Goal: Task Accomplishment & Management: Manage account settings

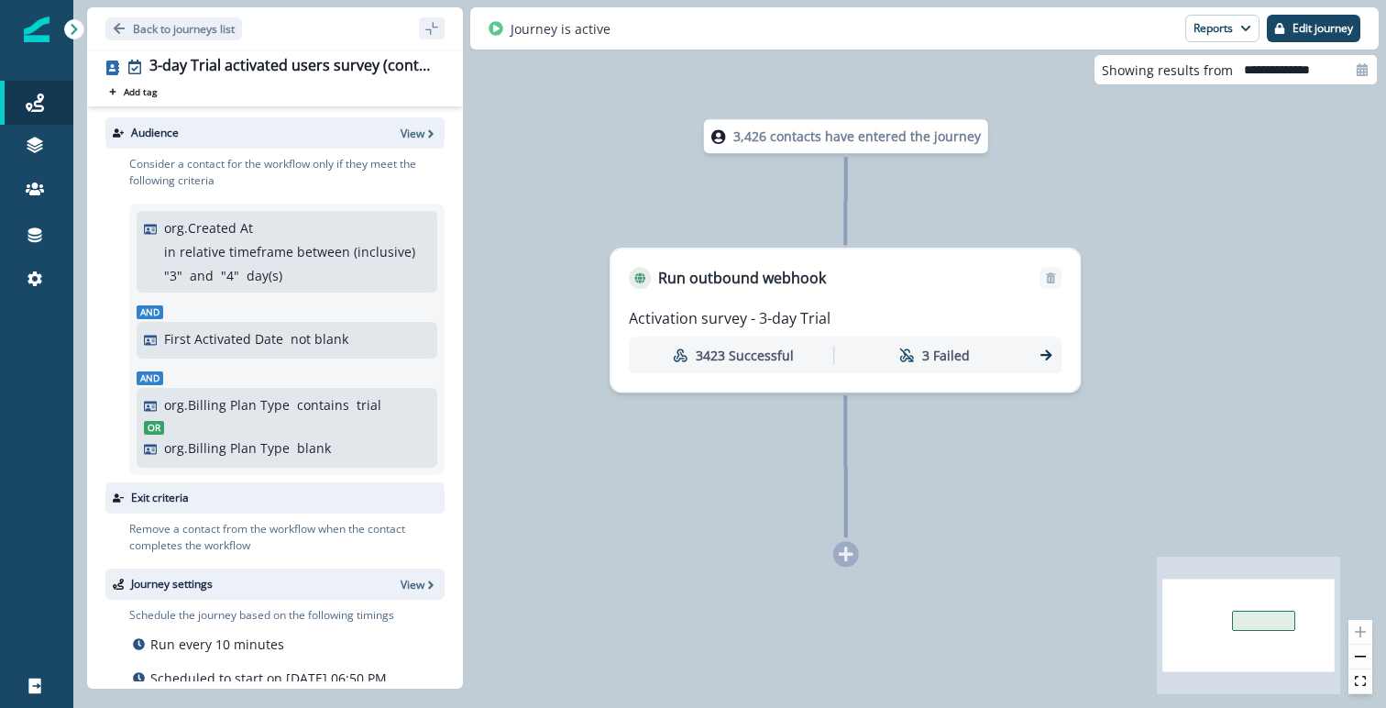
drag, startPoint x: 557, startPoint y: 263, endPoint x: 601, endPoint y: 217, distance: 64.2
click at [601, 217] on div "3,426 contacts have entered the journey Run outbound webhook Activation survey …" at bounding box center [729, 354] width 1313 height 708
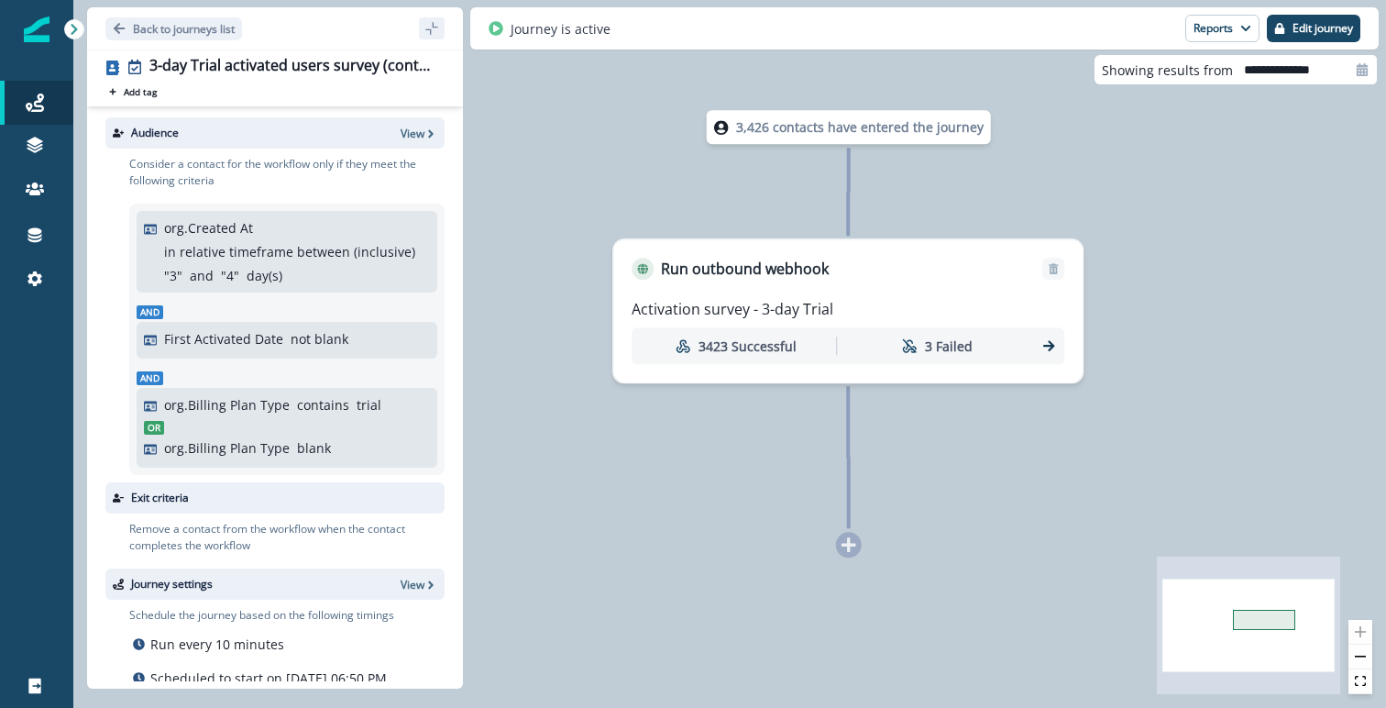
click at [253, 231] on div "org.Created At in relative timeframe between (inclusive) " 3 " and " 4 " day(s)" at bounding box center [297, 251] width 266 height 67
type input "**********"
drag, startPoint x: 254, startPoint y: 226, endPoint x: 166, endPoint y: 226, distance: 88.0
click at [166, 226] on div "org.Created At in relative timeframe between (inclusive) " 3 " and " 4 " day(s)" at bounding box center [297, 251] width 266 height 67
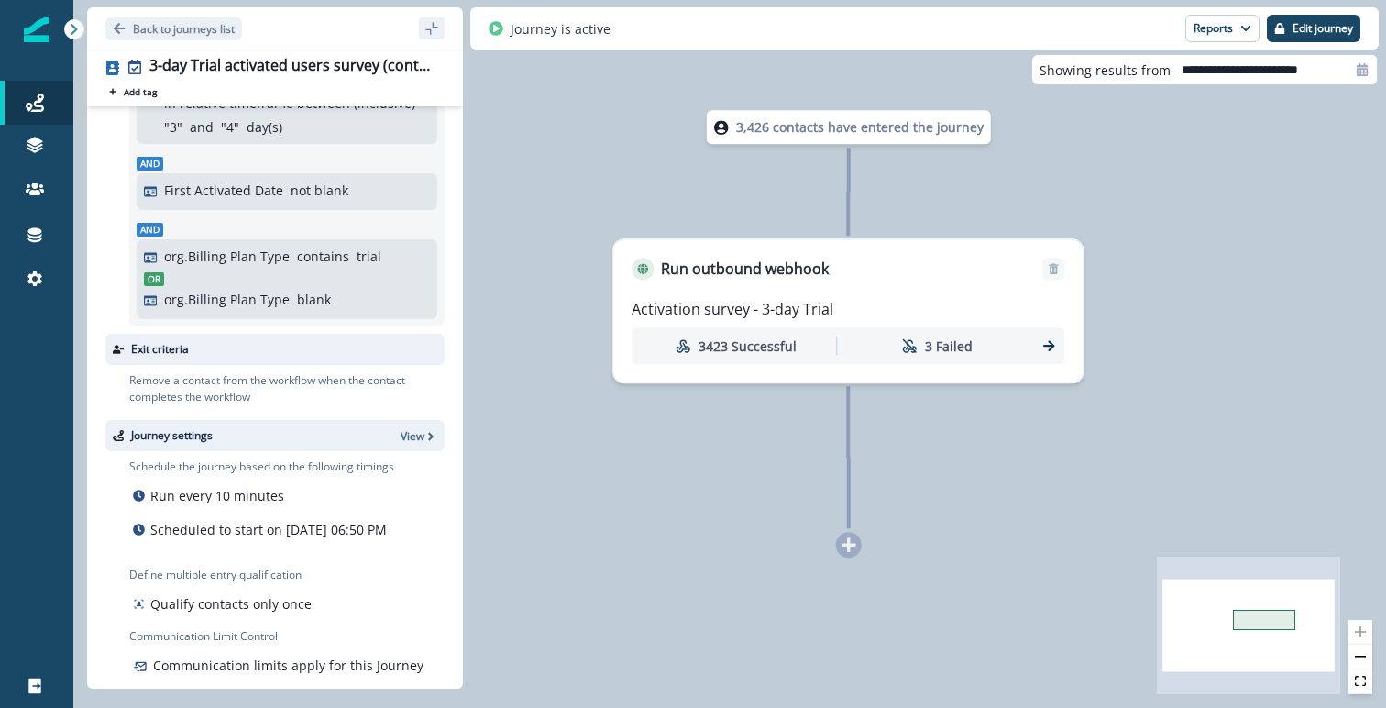
scroll to position [175, 0]
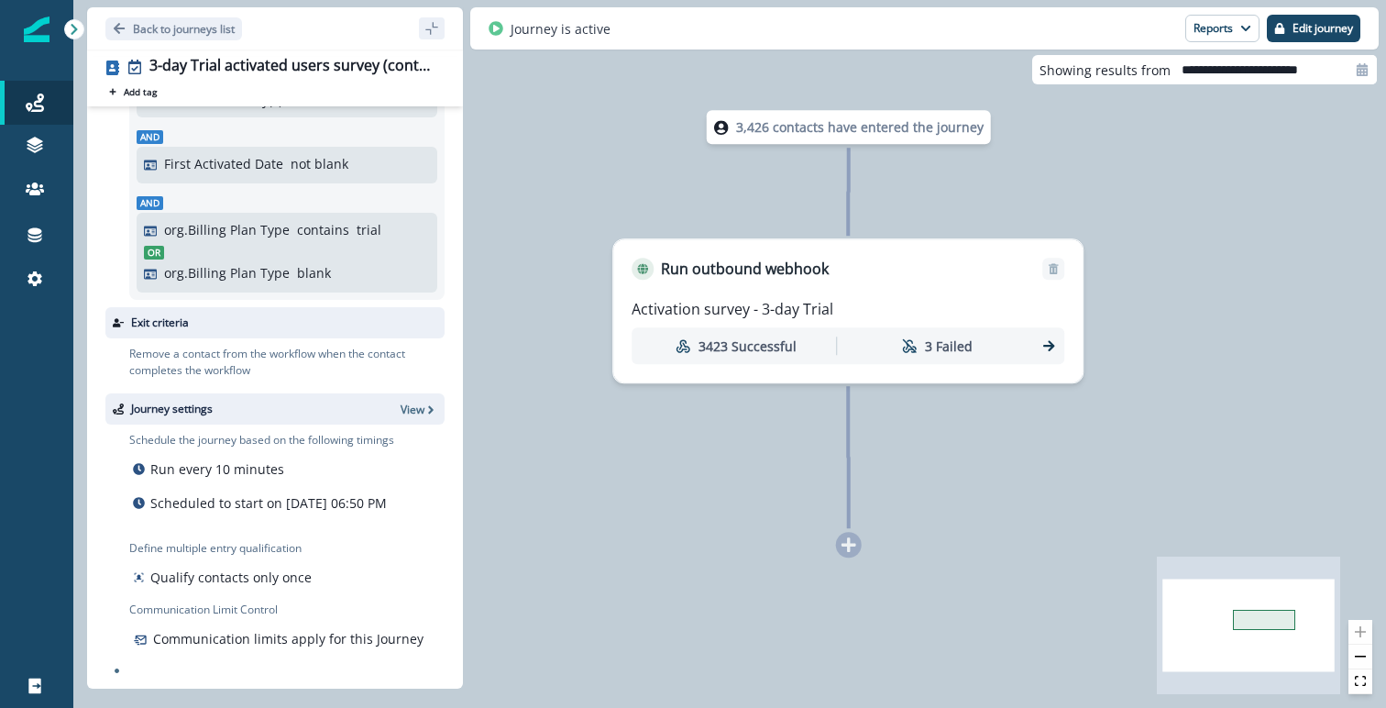
click at [892, 291] on div "Activation survey - 3-day Trial 3423 Successful 3 Failed" at bounding box center [847, 331] width 469 height 103
click at [758, 340] on p "3423 Successful" at bounding box center [748, 345] width 98 height 19
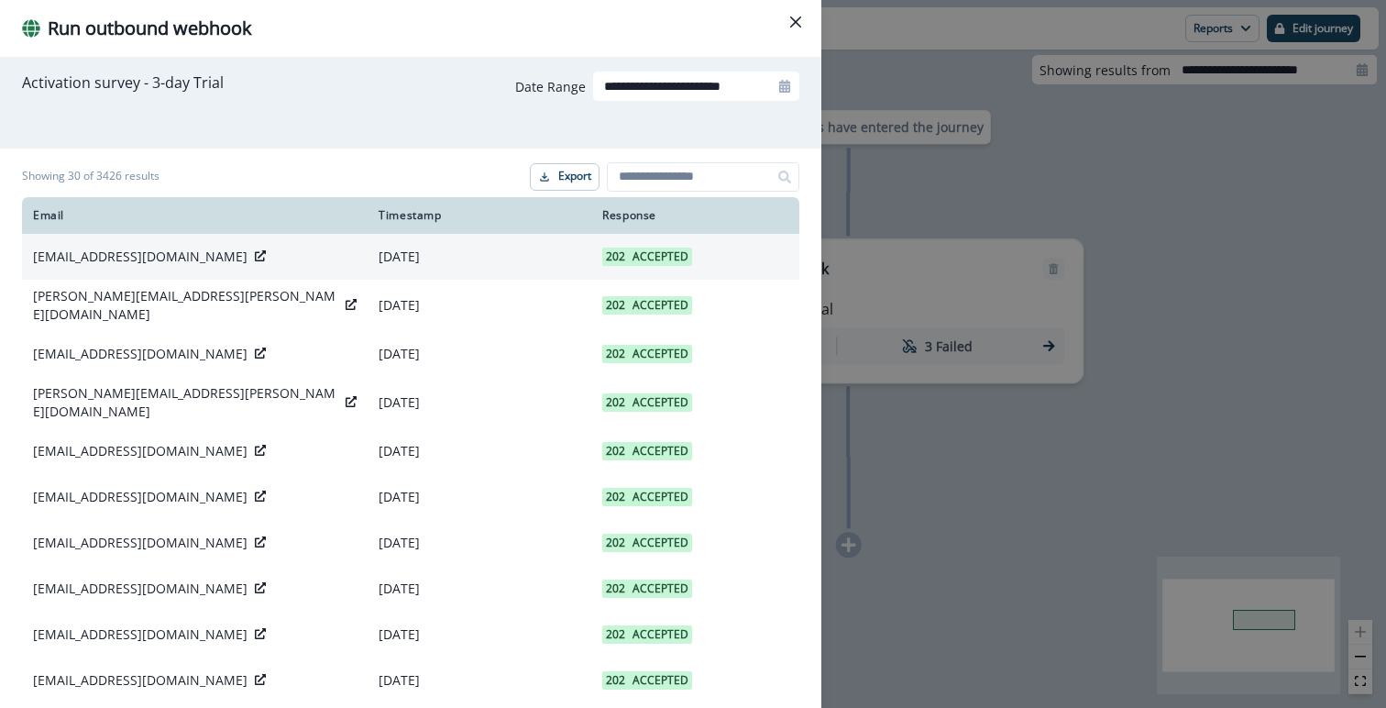
click at [288, 268] on td "[EMAIL_ADDRESS][DOMAIN_NAME]" at bounding box center [195, 257] width 346 height 46
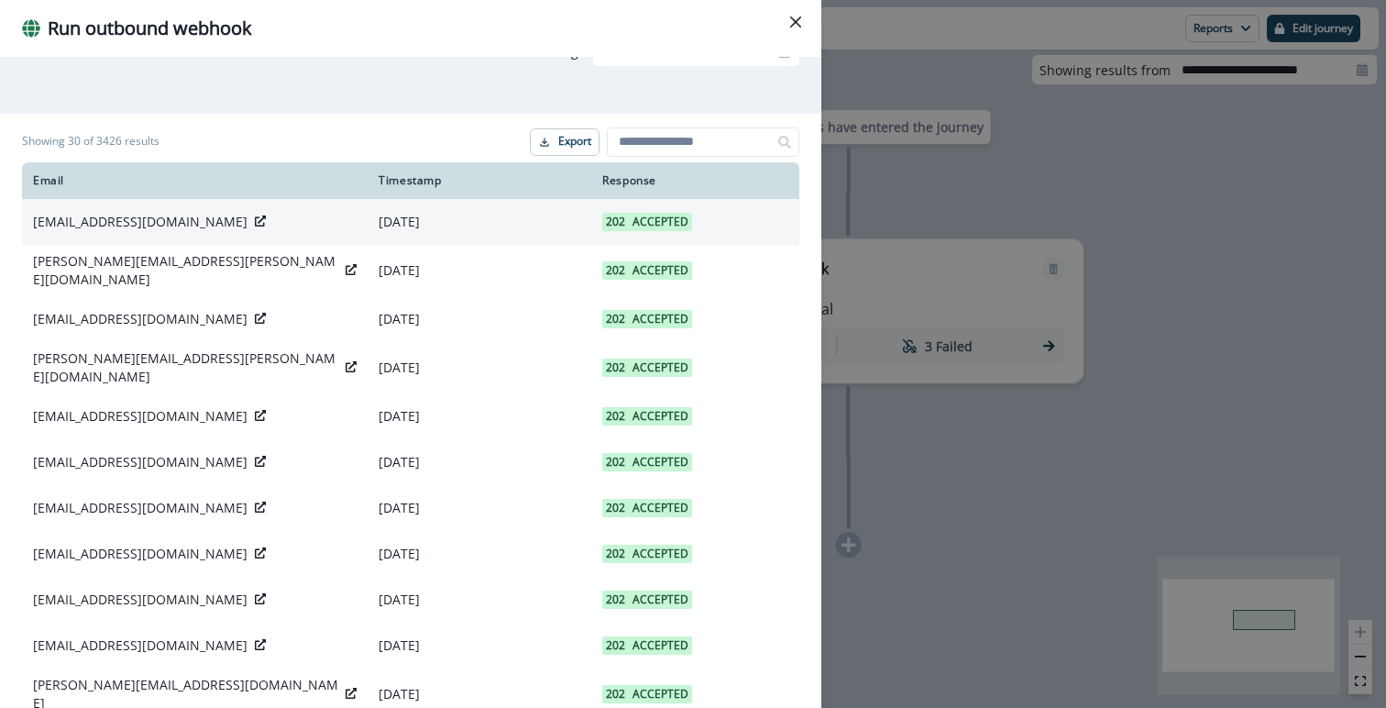
click at [255, 222] on icon at bounding box center [260, 220] width 11 height 11
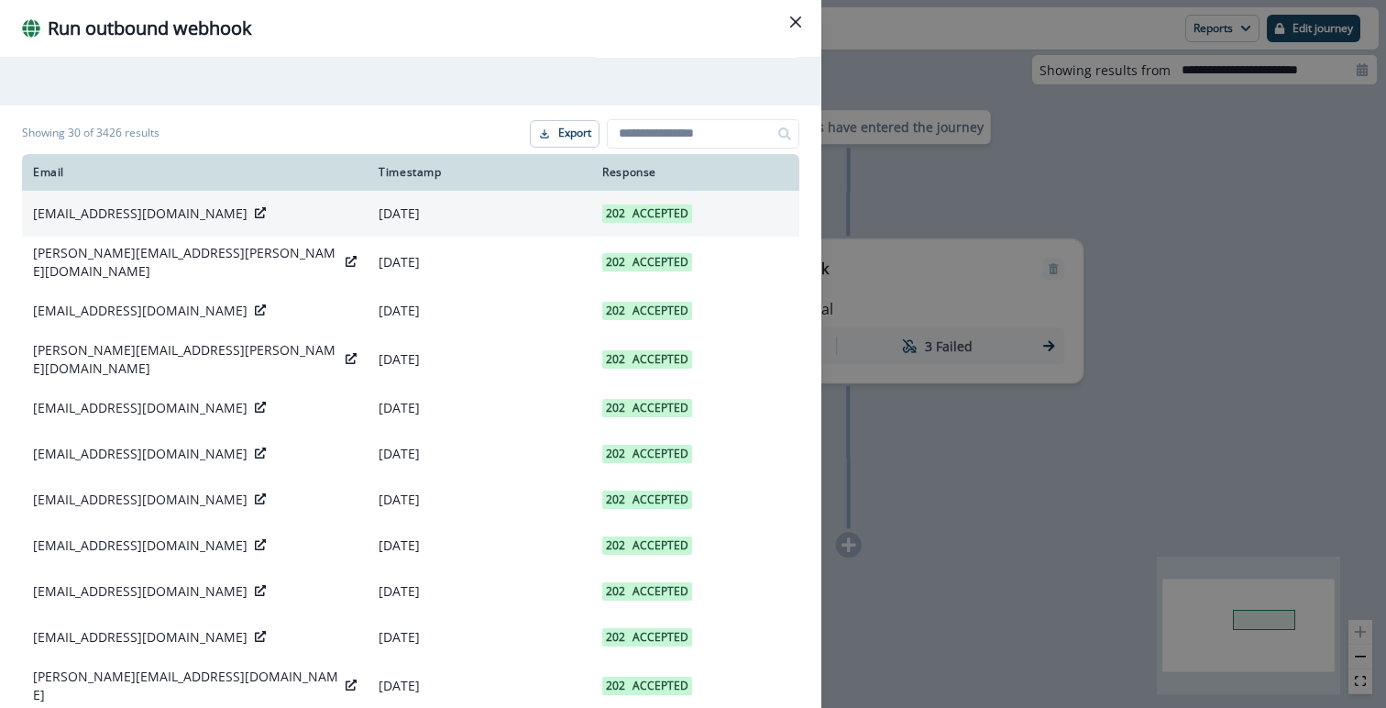
scroll to position [48, 0]
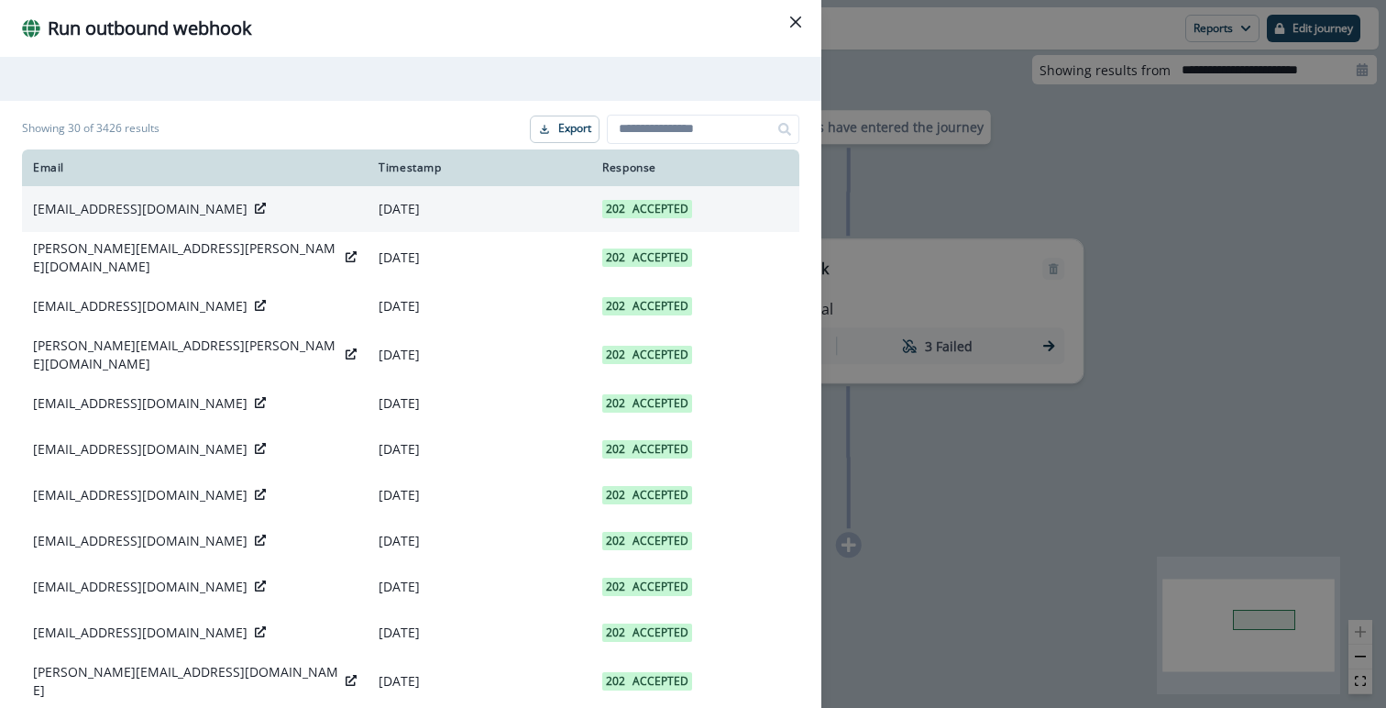
click at [680, 210] on p "Accepted" at bounding box center [661, 209] width 56 height 18
click at [703, 226] on td "202 Accepted" at bounding box center [695, 209] width 208 height 46
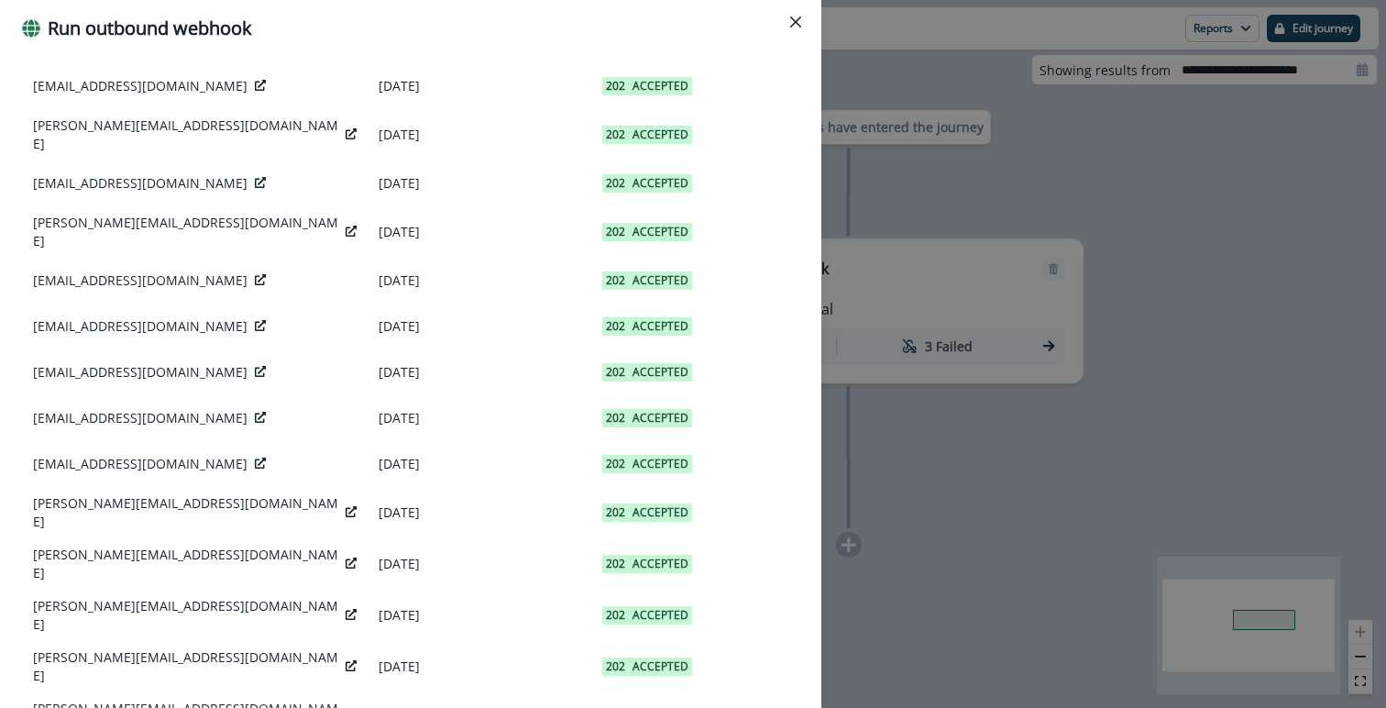
scroll to position [963, 0]
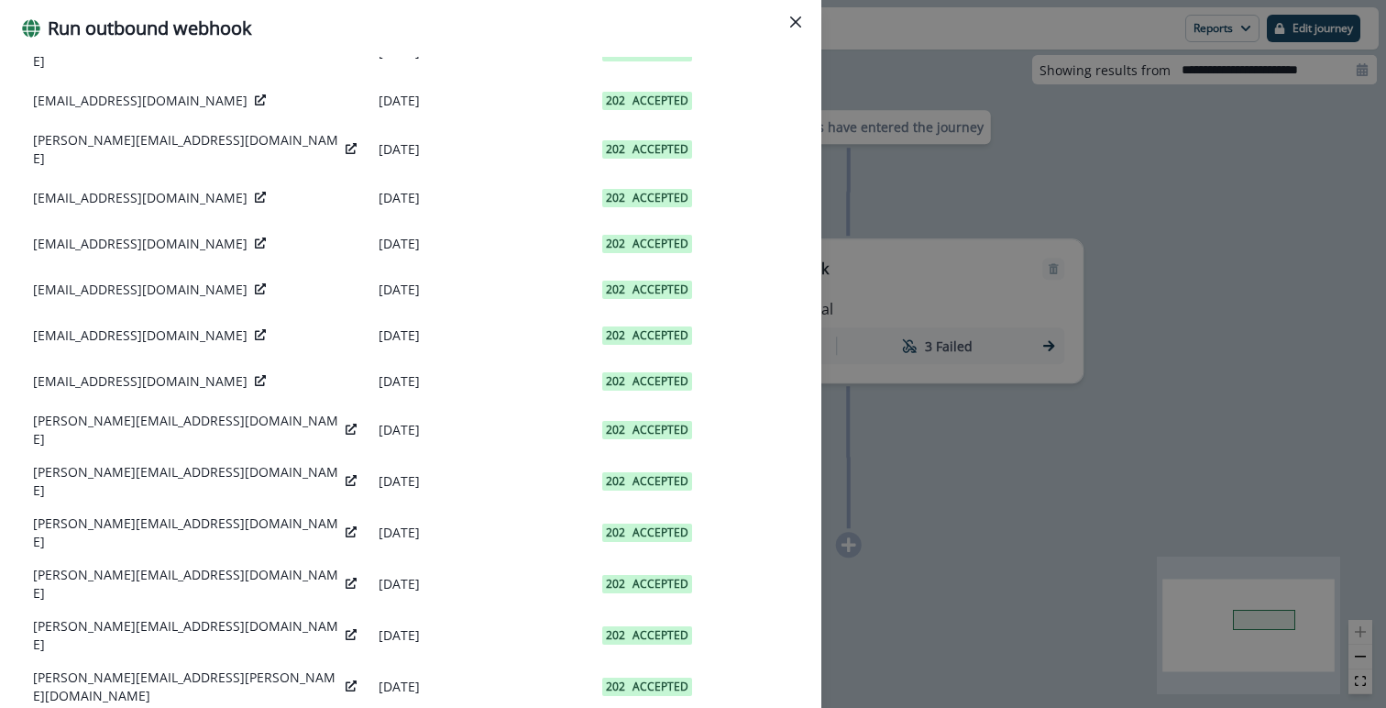
click at [974, 430] on div "**********" at bounding box center [693, 354] width 1386 height 708
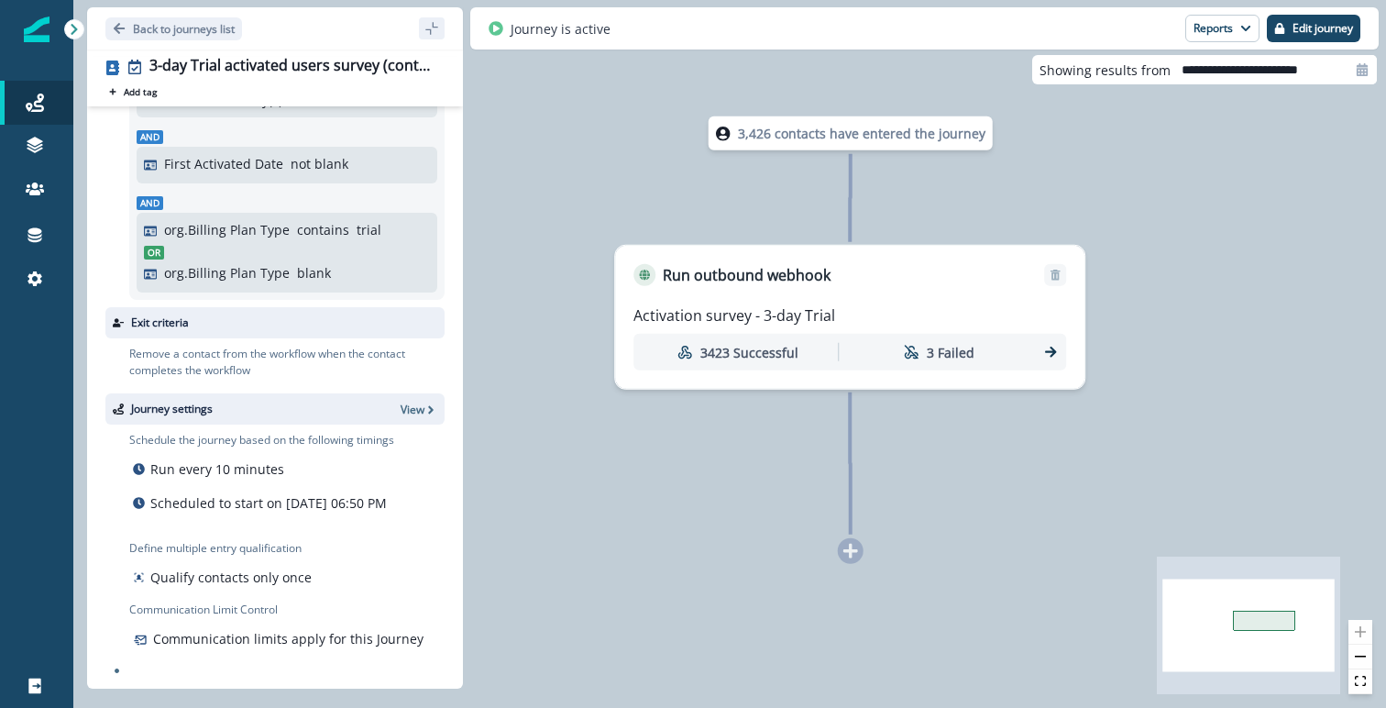
drag, startPoint x: 843, startPoint y: 482, endPoint x: 673, endPoint y: 488, distance: 170.6
click at [673, 488] on div "3,426 contacts have entered the journey Run outbound webhook Activation survey …" at bounding box center [729, 354] width 1313 height 708
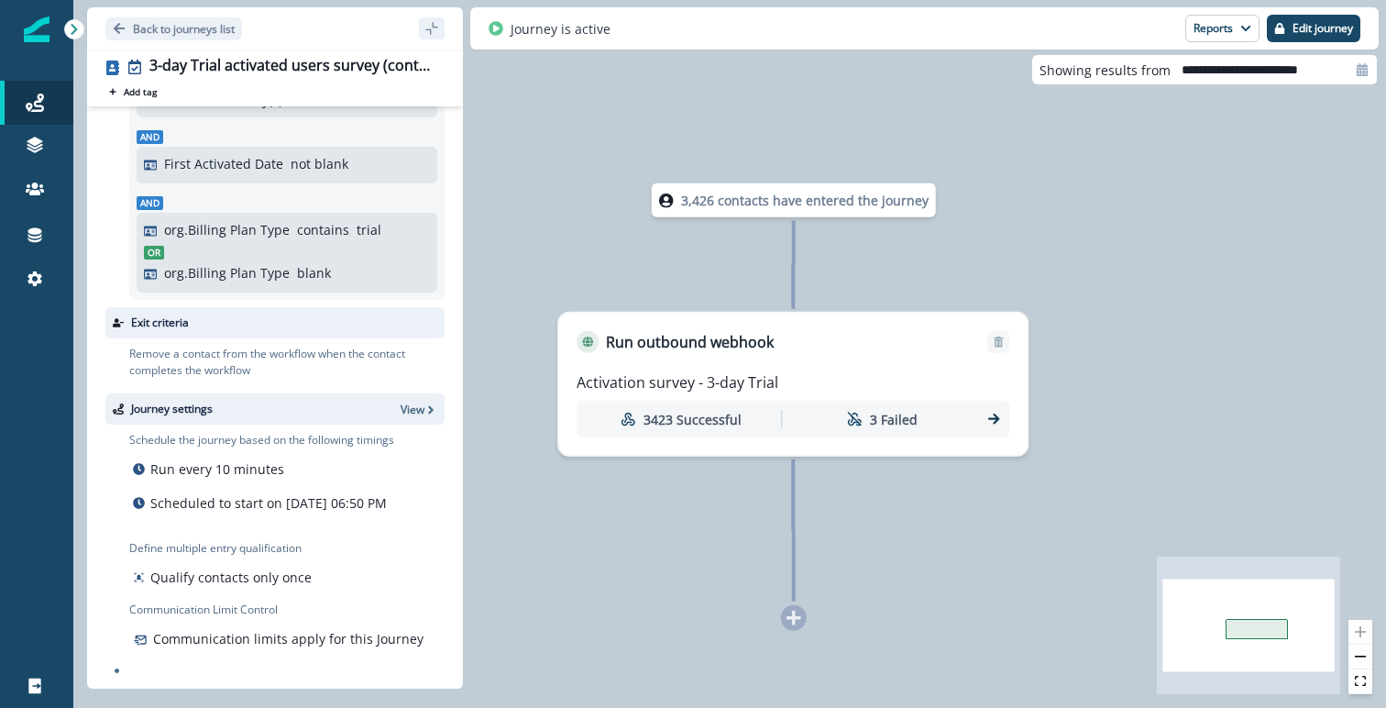
drag, startPoint x: 702, startPoint y: 457, endPoint x: 645, endPoint y: 522, distance: 85.7
click at [645, 522] on div "3,426 contacts have entered the journey Run outbound webhook Activation survey …" at bounding box center [729, 354] width 1313 height 708
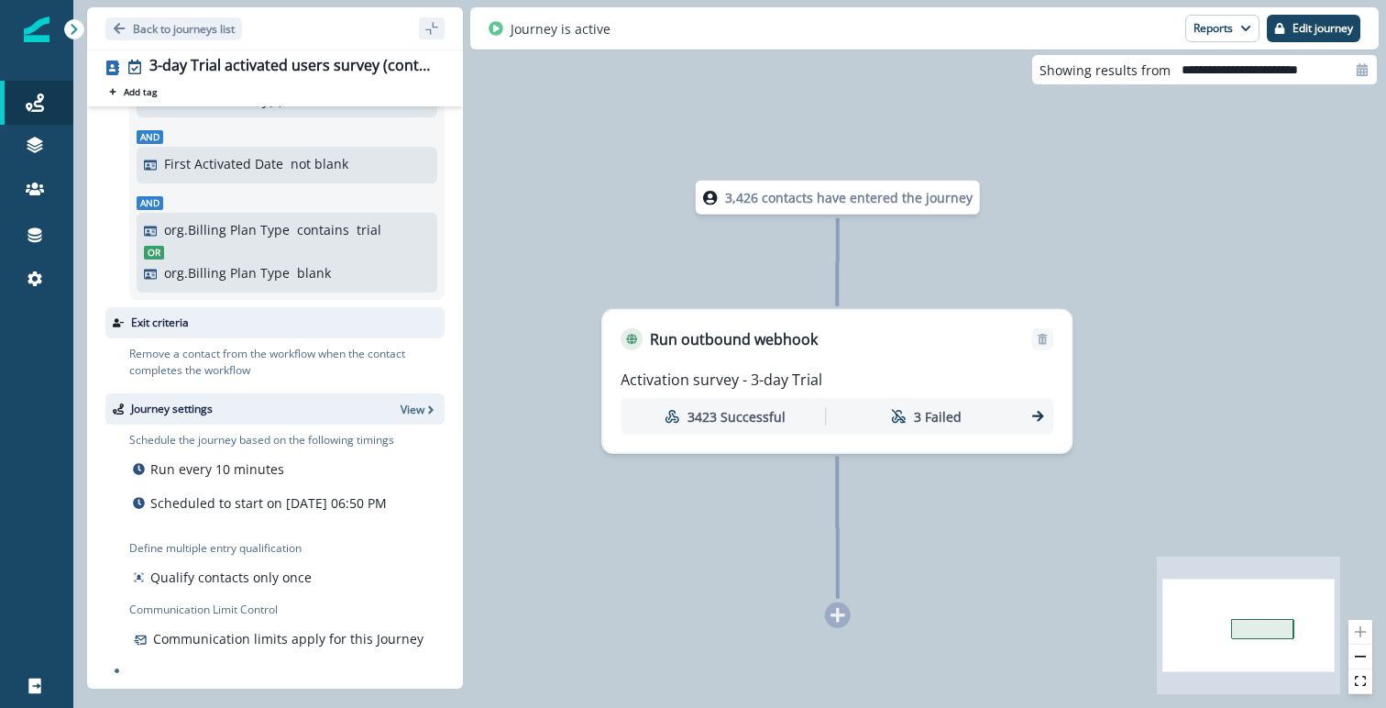
drag, startPoint x: 650, startPoint y: 513, endPoint x: 722, endPoint y: 513, distance: 71.5
click at [722, 513] on div "3,426 contacts have entered the journey Run outbound webhook Activation survey …" at bounding box center [729, 354] width 1313 height 708
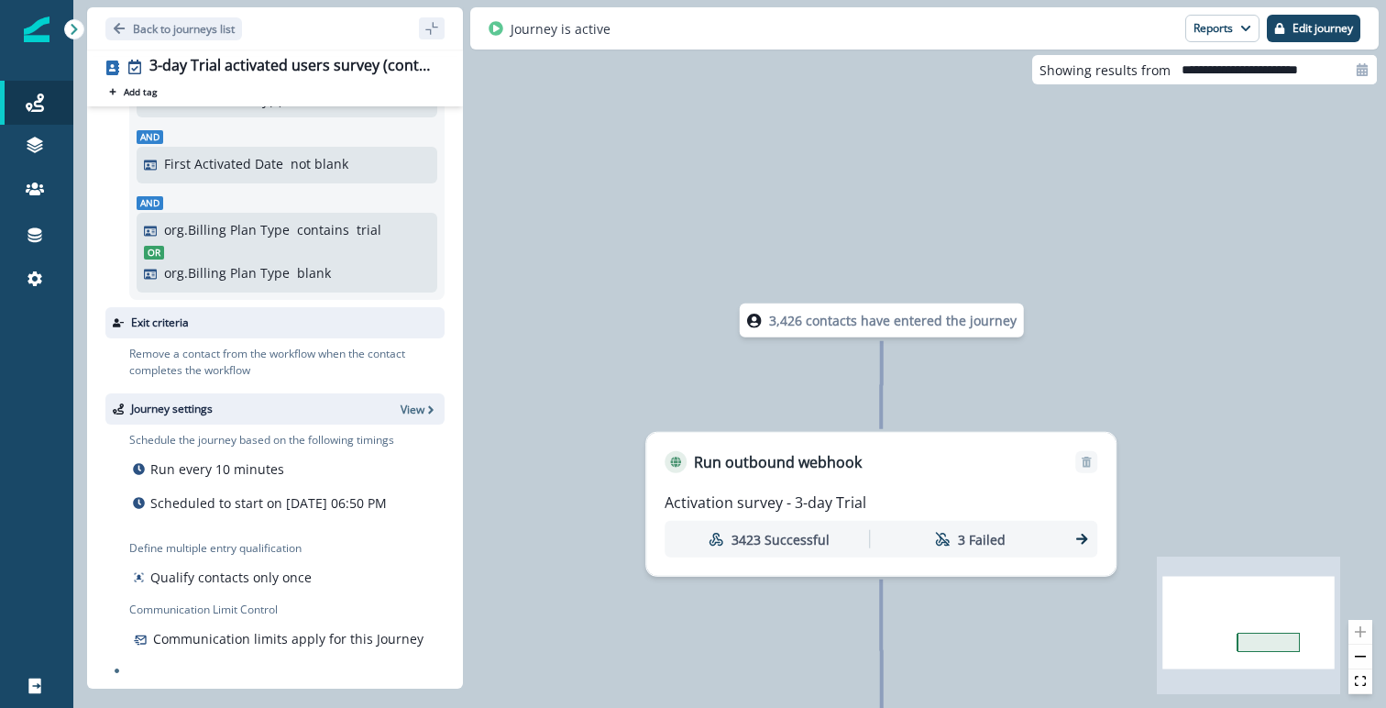
scroll to position [0, 0]
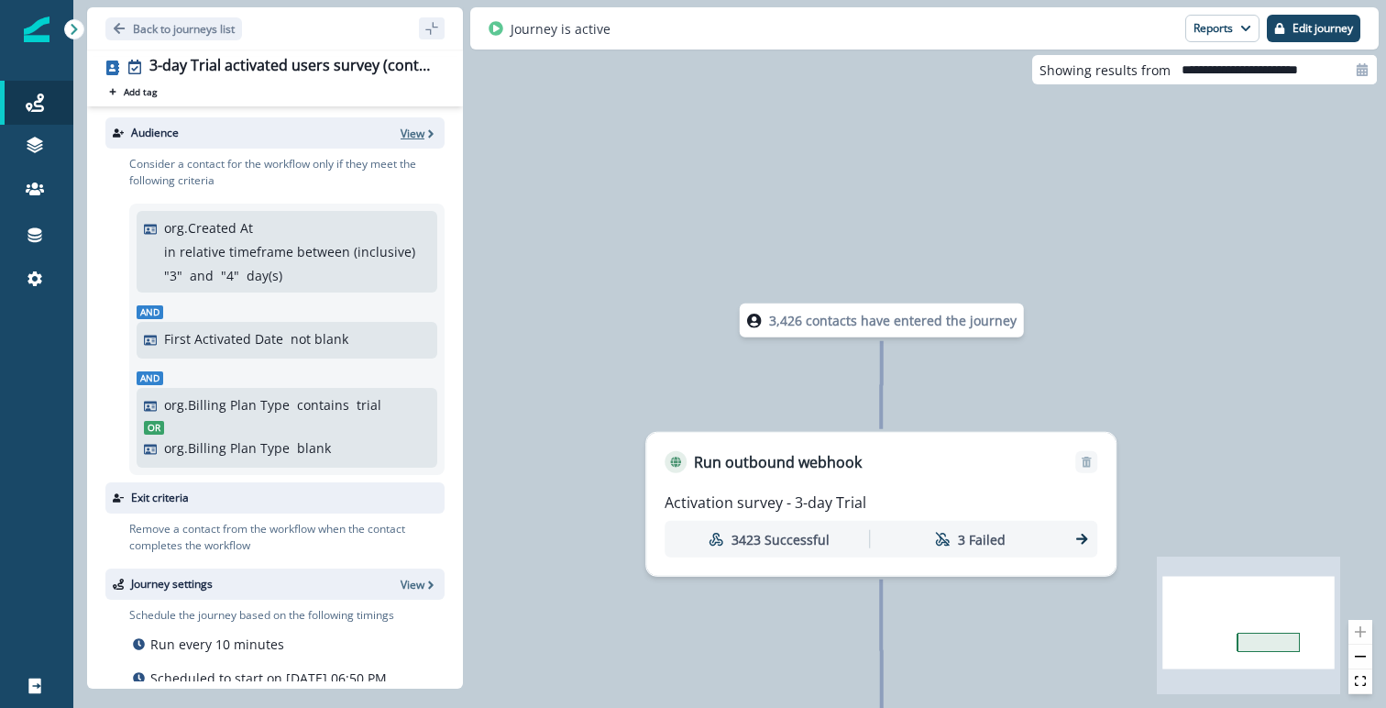
click at [415, 134] on p "View" at bounding box center [413, 134] width 24 height 16
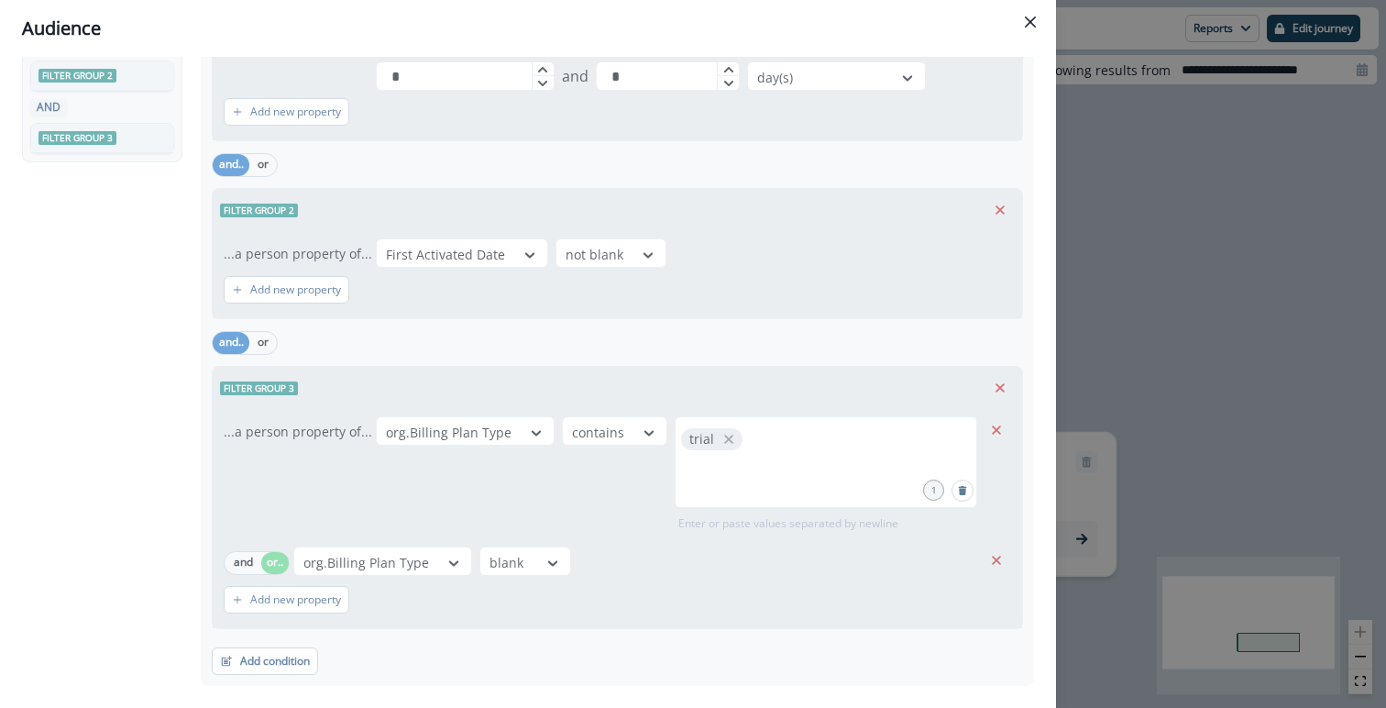
scroll to position [221, 0]
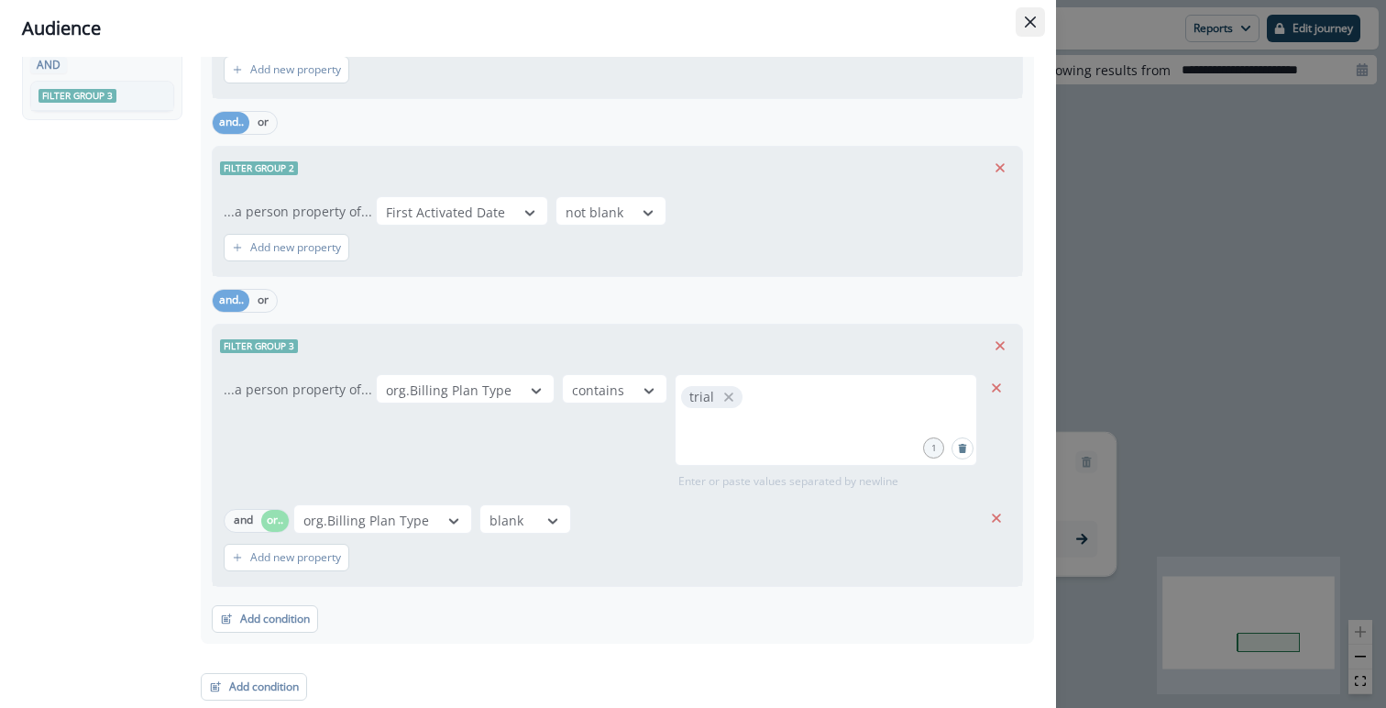
click at [1030, 18] on icon "Close" at bounding box center [1030, 22] width 11 height 11
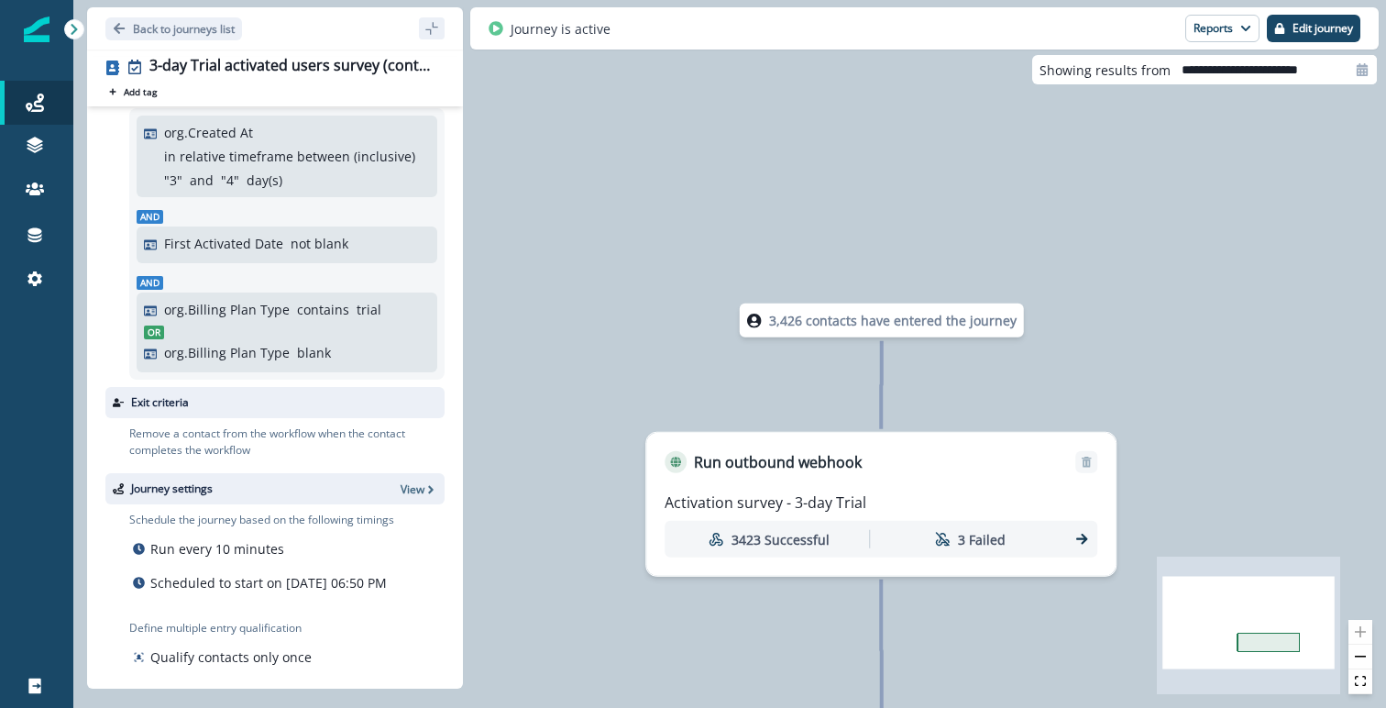
scroll to position [152, 0]
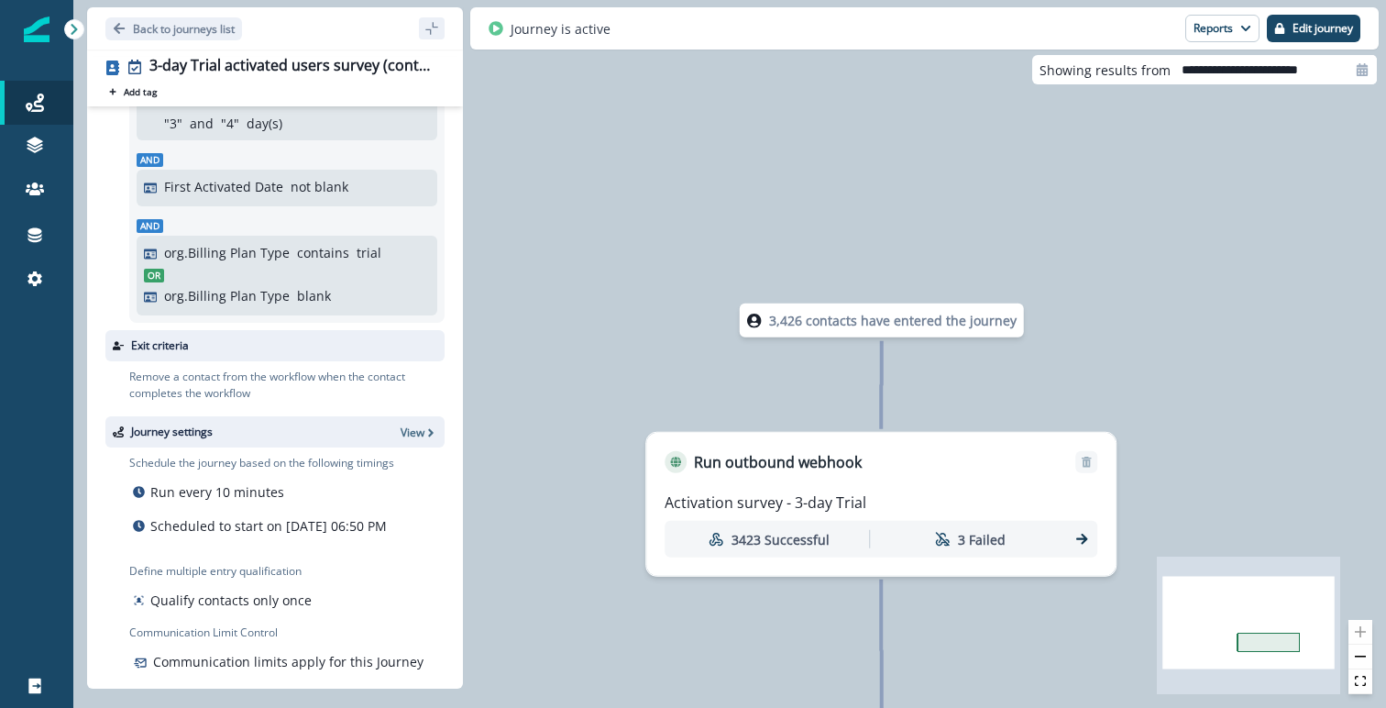
click at [297, 388] on p "Remove a contact from the workflow when the contact completes the workflow" at bounding box center [286, 385] width 315 height 33
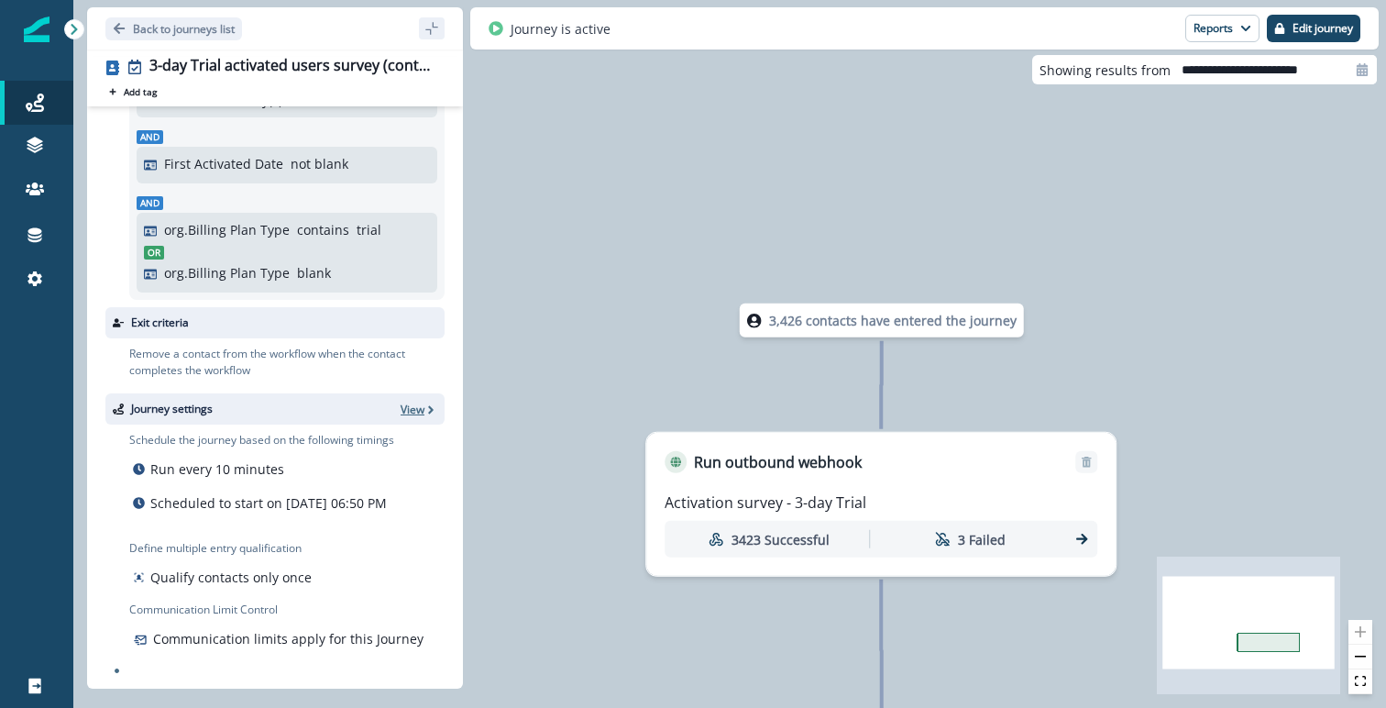
click at [412, 410] on p "View" at bounding box center [413, 410] width 24 height 16
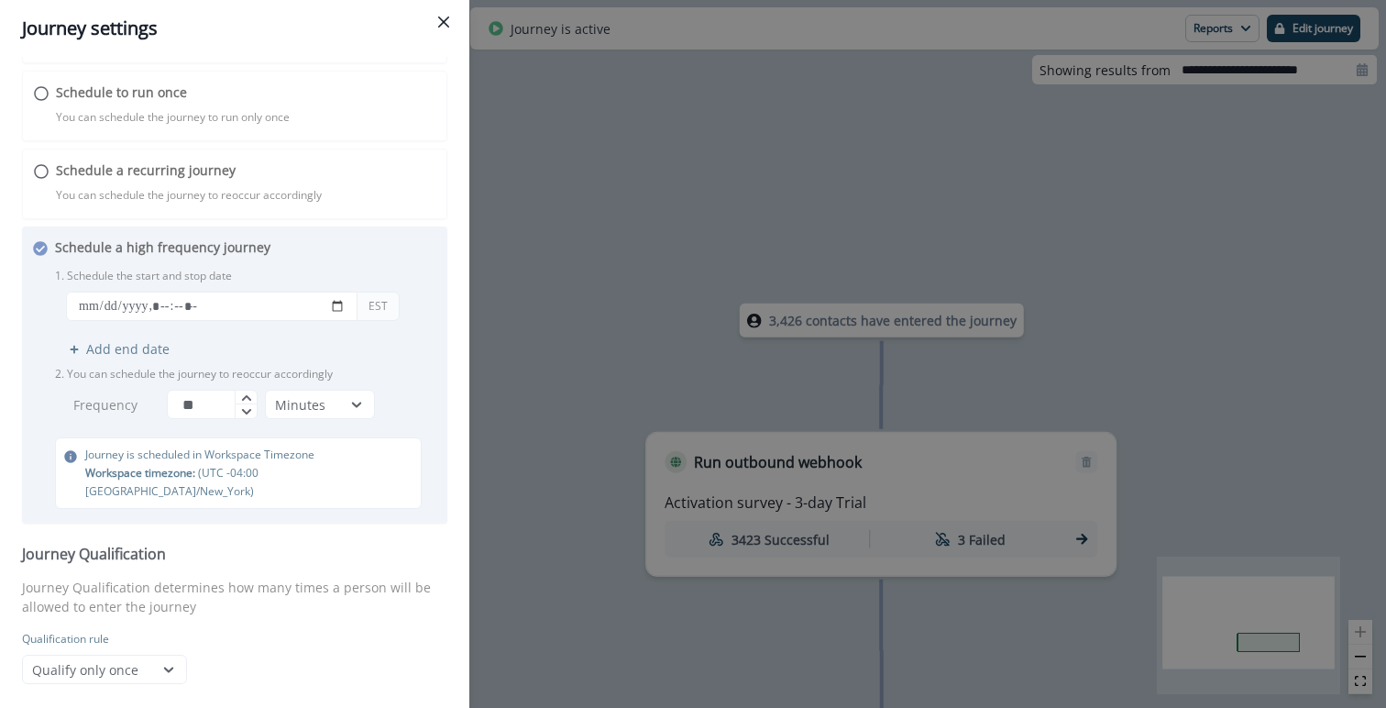
scroll to position [0, 0]
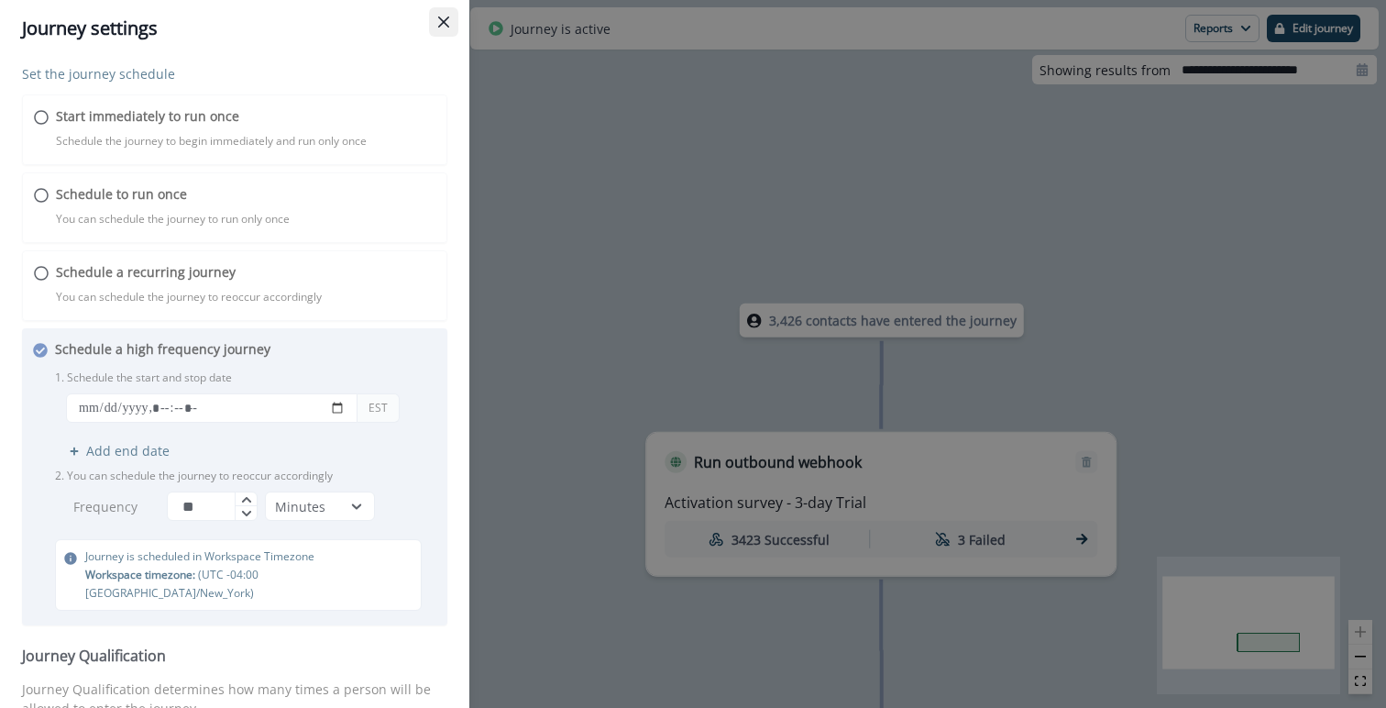
click at [434, 21] on button "Close" at bounding box center [443, 21] width 29 height 29
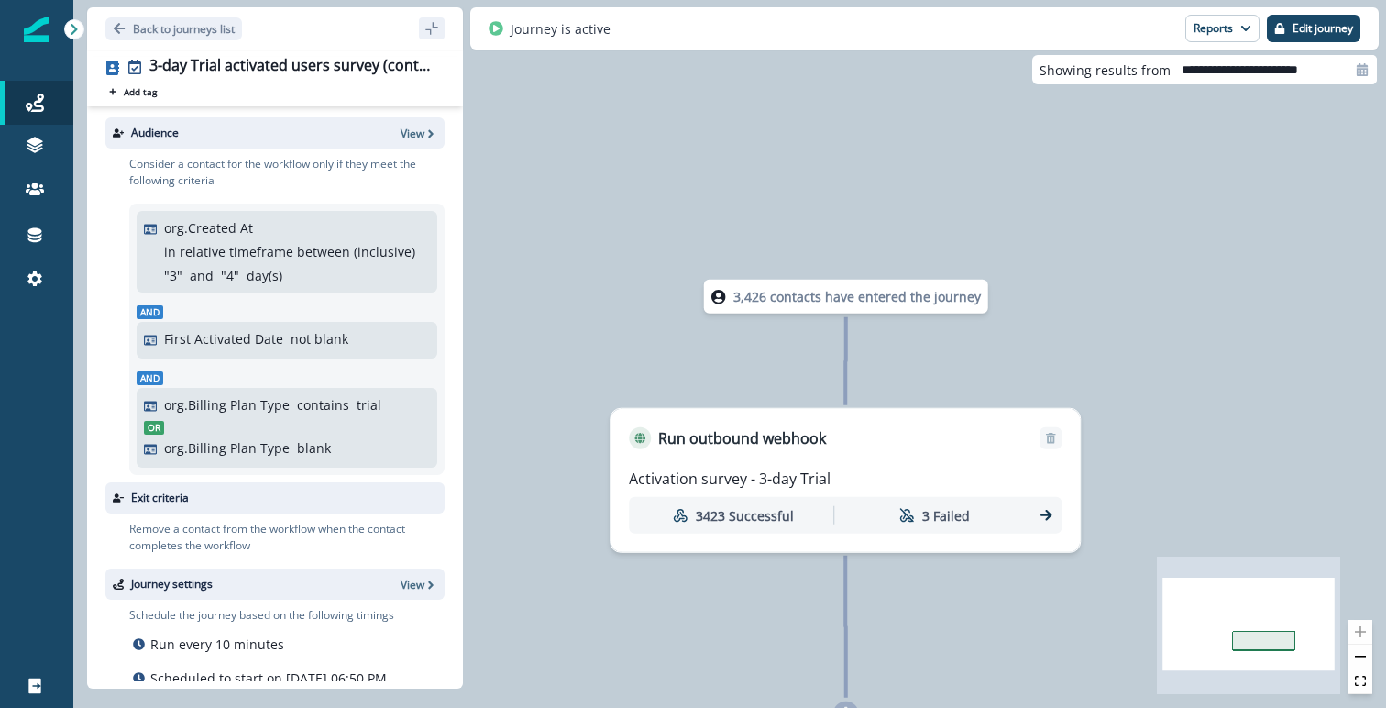
drag, startPoint x: 767, startPoint y: 398, endPoint x: 722, endPoint y: 364, distance: 57.0
click at [722, 364] on div "3,426 contacts have entered the journey Run outbound webhook Activation survey …" at bounding box center [729, 354] width 1313 height 708
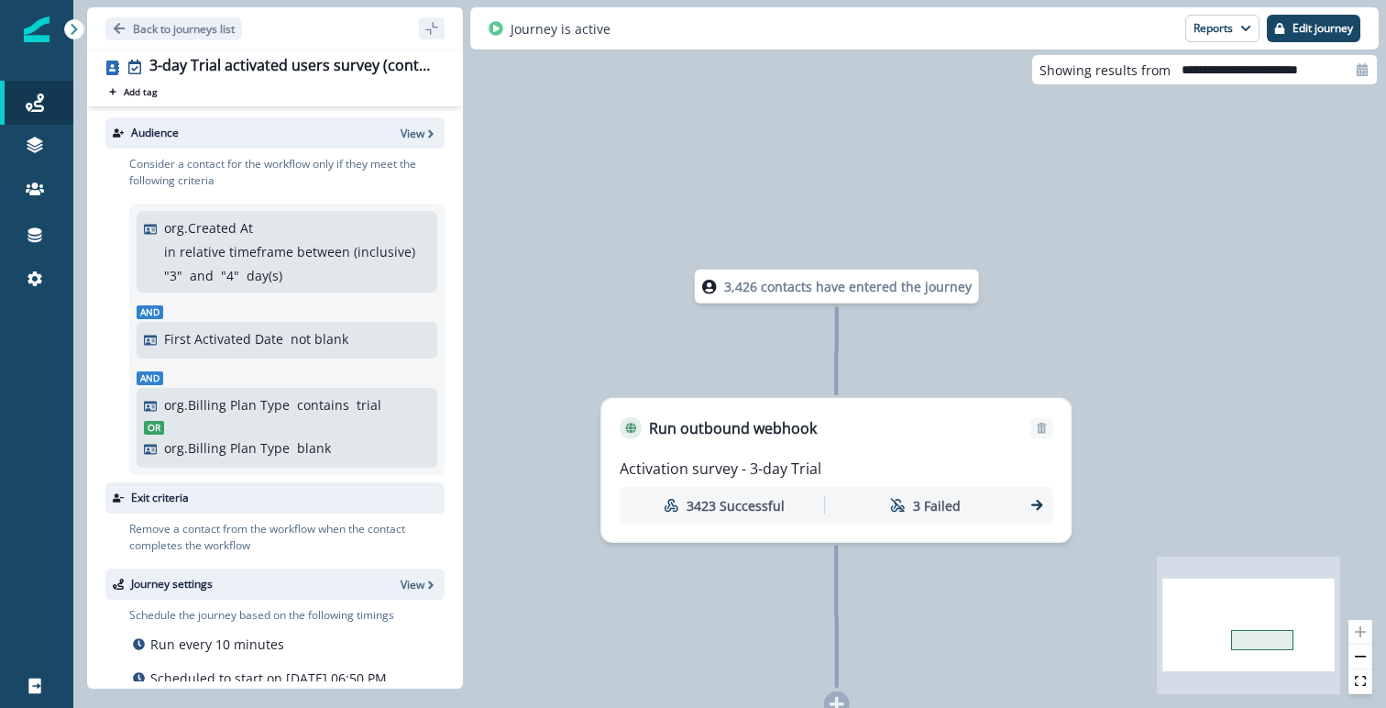
click at [777, 294] on p "3,426 contacts have entered the journey" at bounding box center [848, 286] width 248 height 19
click at [838, 451] on div "Activation survey - 3-day Trial 3423 Successful 3 Failed" at bounding box center [835, 490] width 469 height 103
click at [776, 438] on div "Run outbound webhook Activation survey - 3-day Trial 3423 Successful 3 Failed" at bounding box center [835, 470] width 469 height 143
click at [776, 438] on p "Run outbound webhook" at bounding box center [733, 428] width 168 height 22
click at [1231, 30] on button "Reports" at bounding box center [1222, 29] width 74 height 28
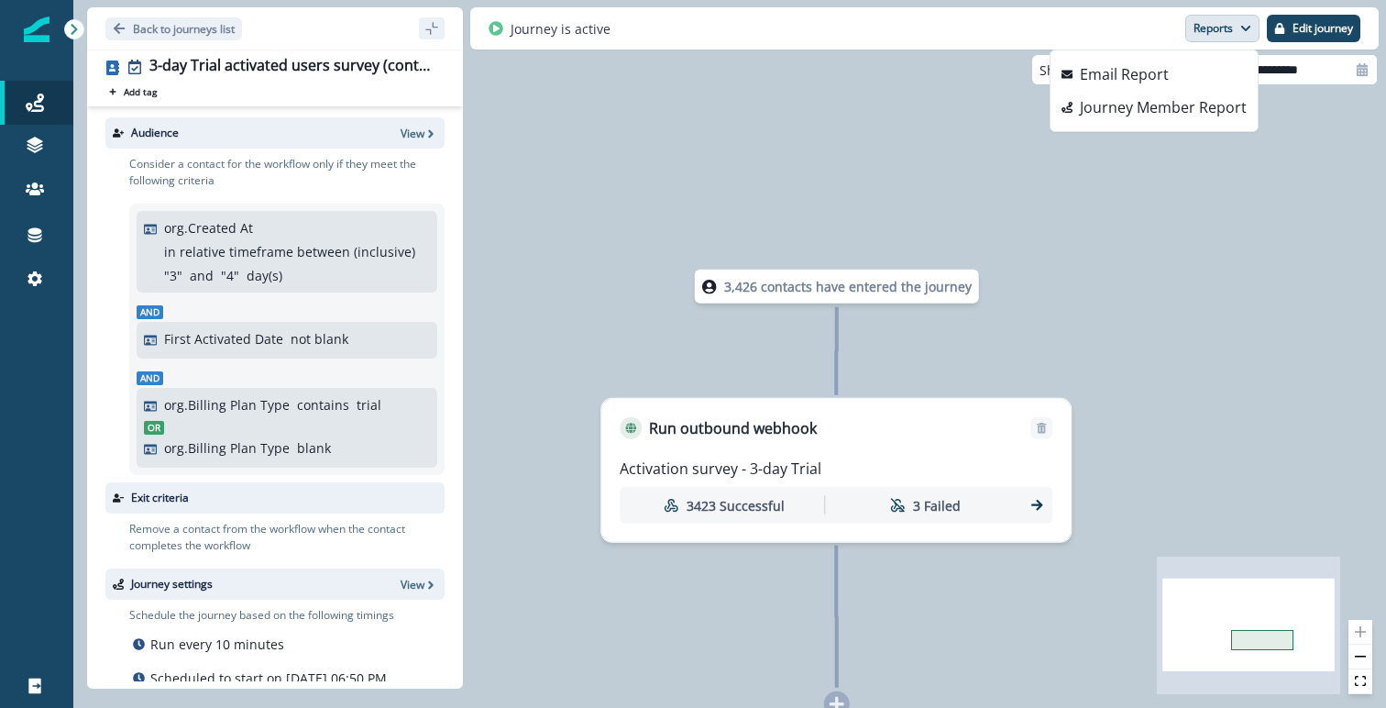
click at [1229, 25] on button "Reports" at bounding box center [1222, 29] width 74 height 28
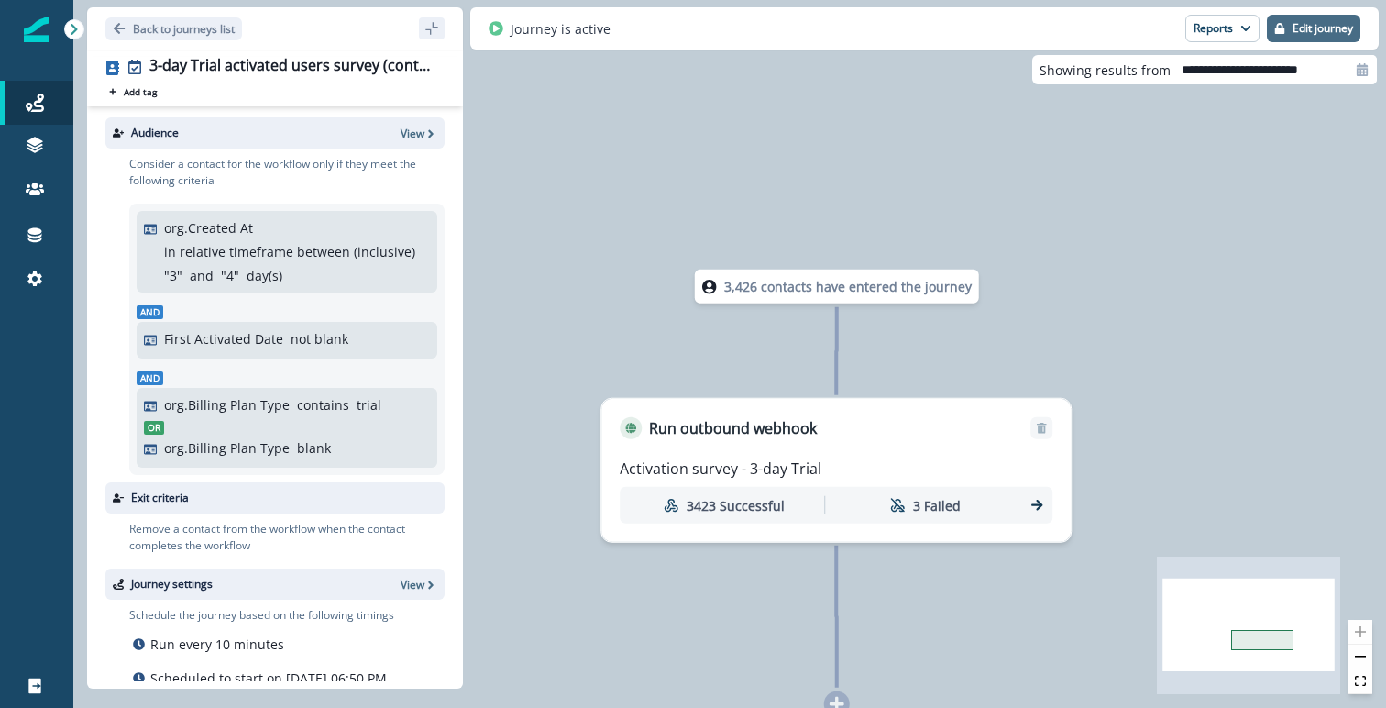
click at [1312, 30] on p "Edit journey" at bounding box center [1323, 28] width 61 height 13
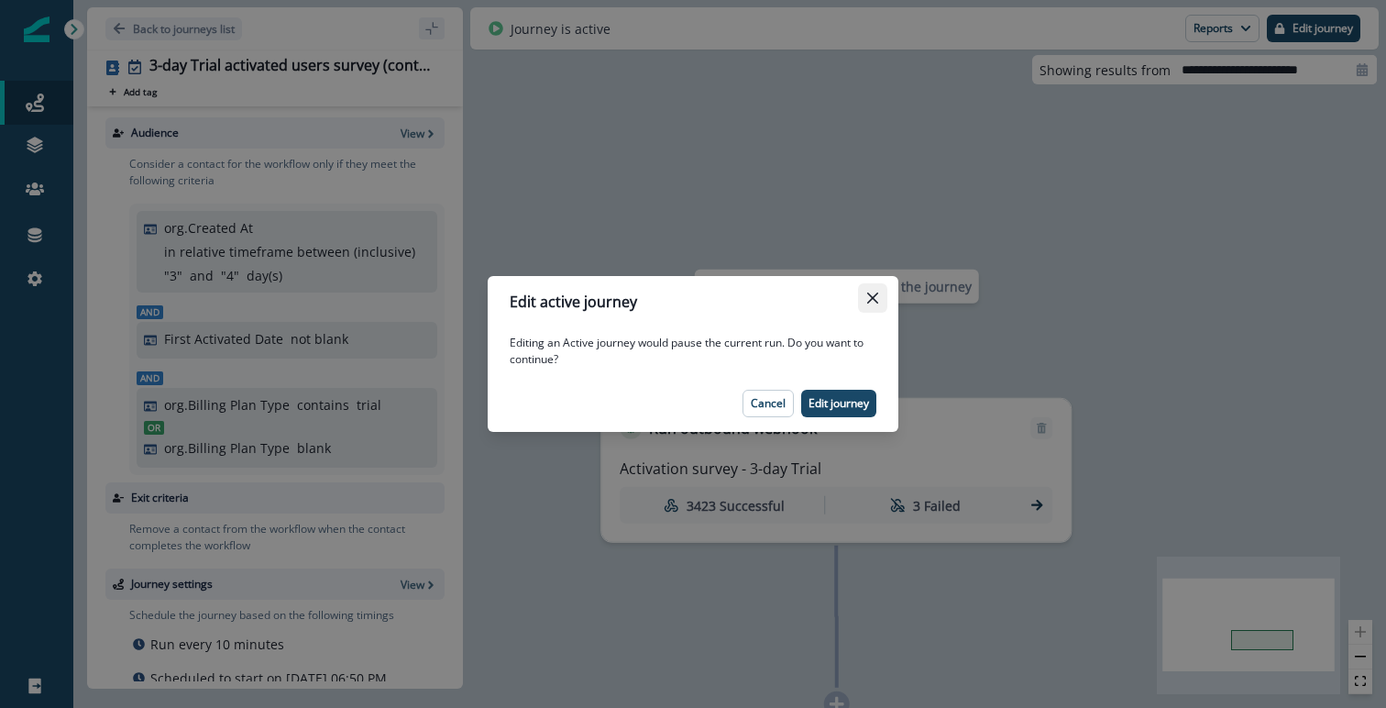
click at [874, 296] on icon "Close" at bounding box center [872, 297] width 11 height 11
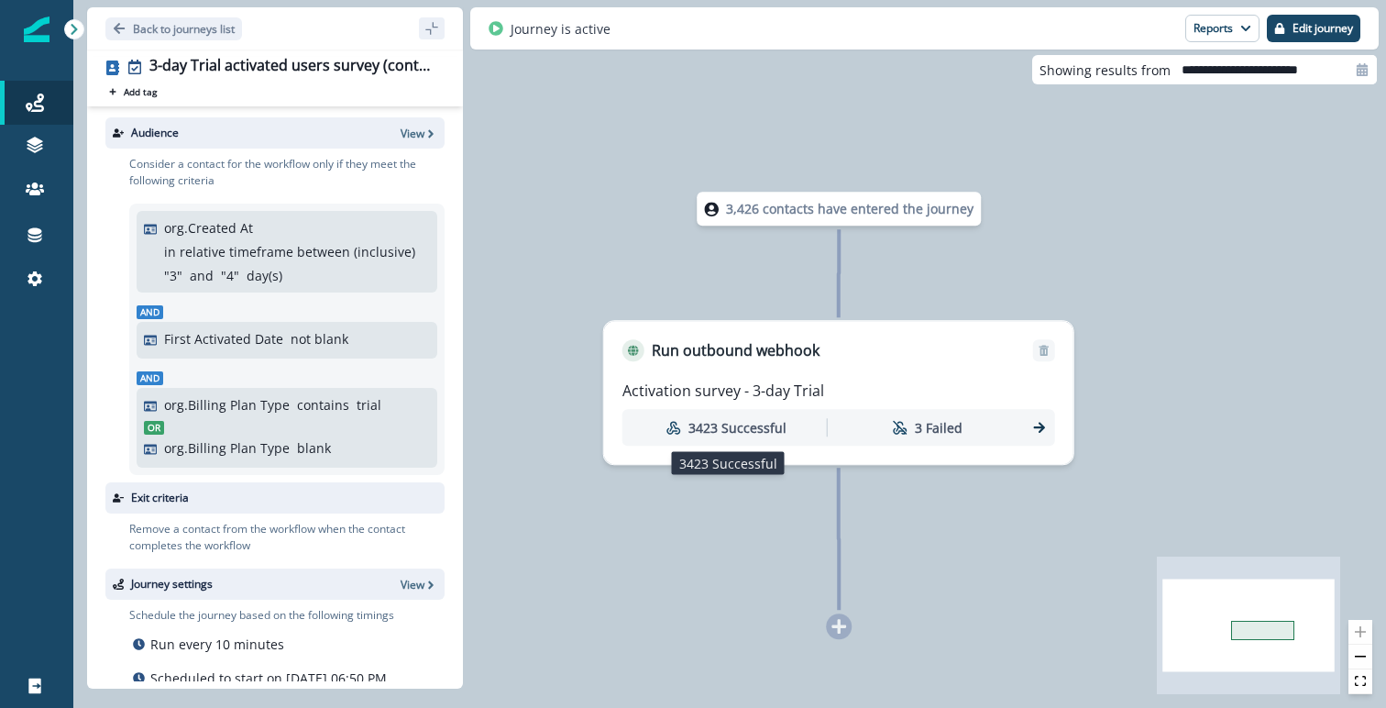
click at [756, 424] on p "3423 Successful" at bounding box center [738, 427] width 98 height 19
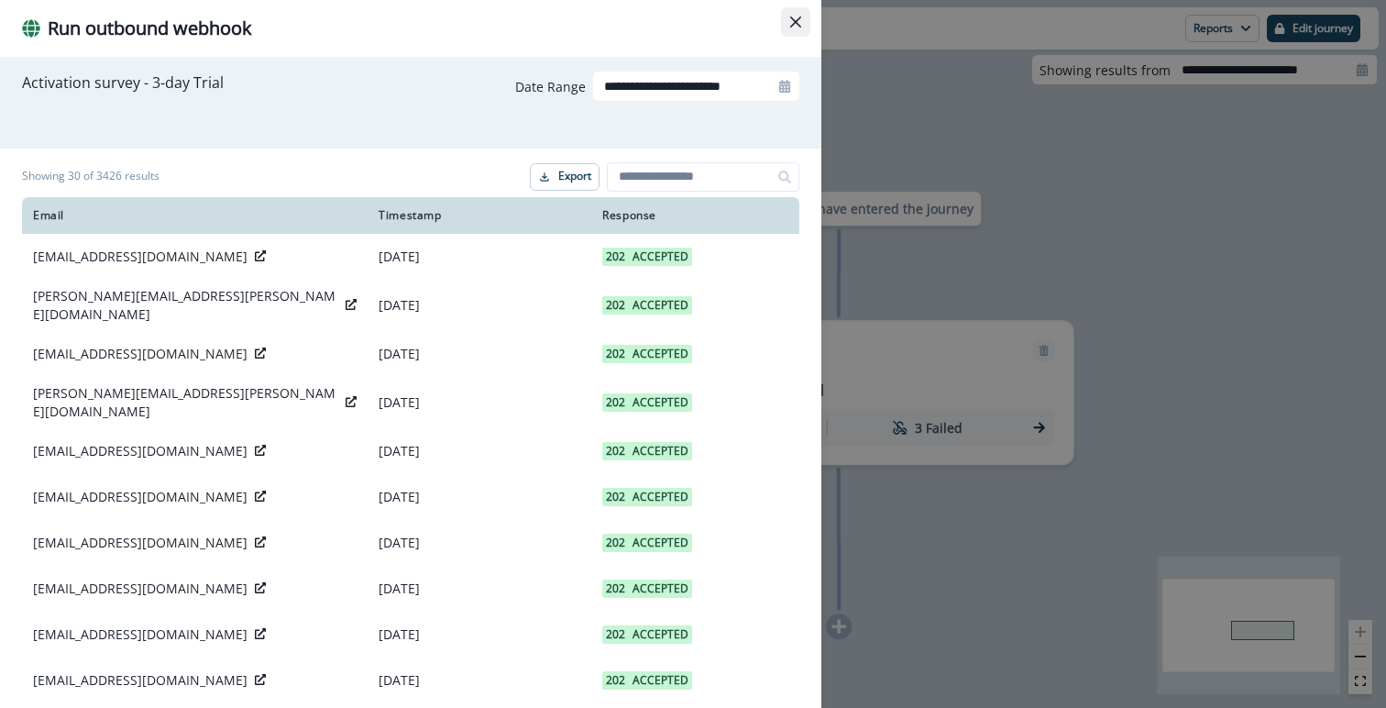
click at [794, 17] on icon "Close" at bounding box center [795, 22] width 11 height 11
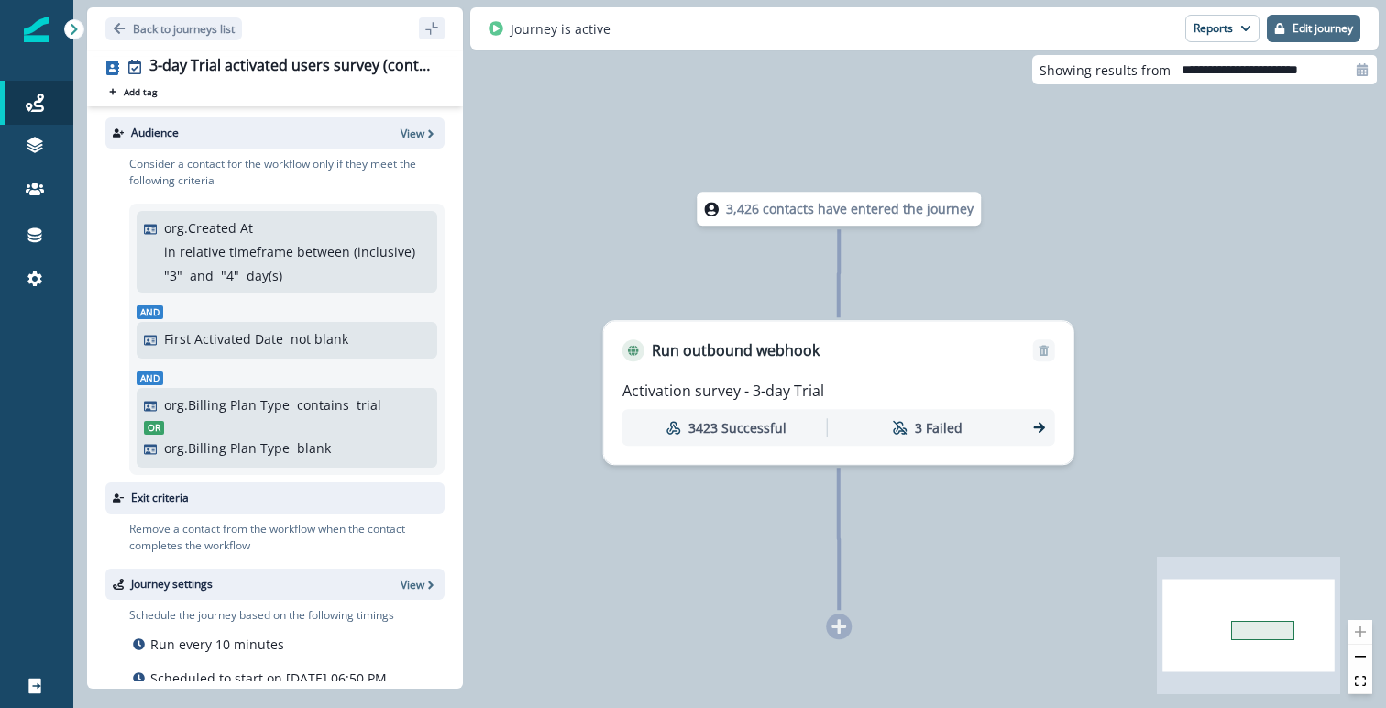
click at [1332, 30] on p "Edit journey" at bounding box center [1323, 28] width 61 height 13
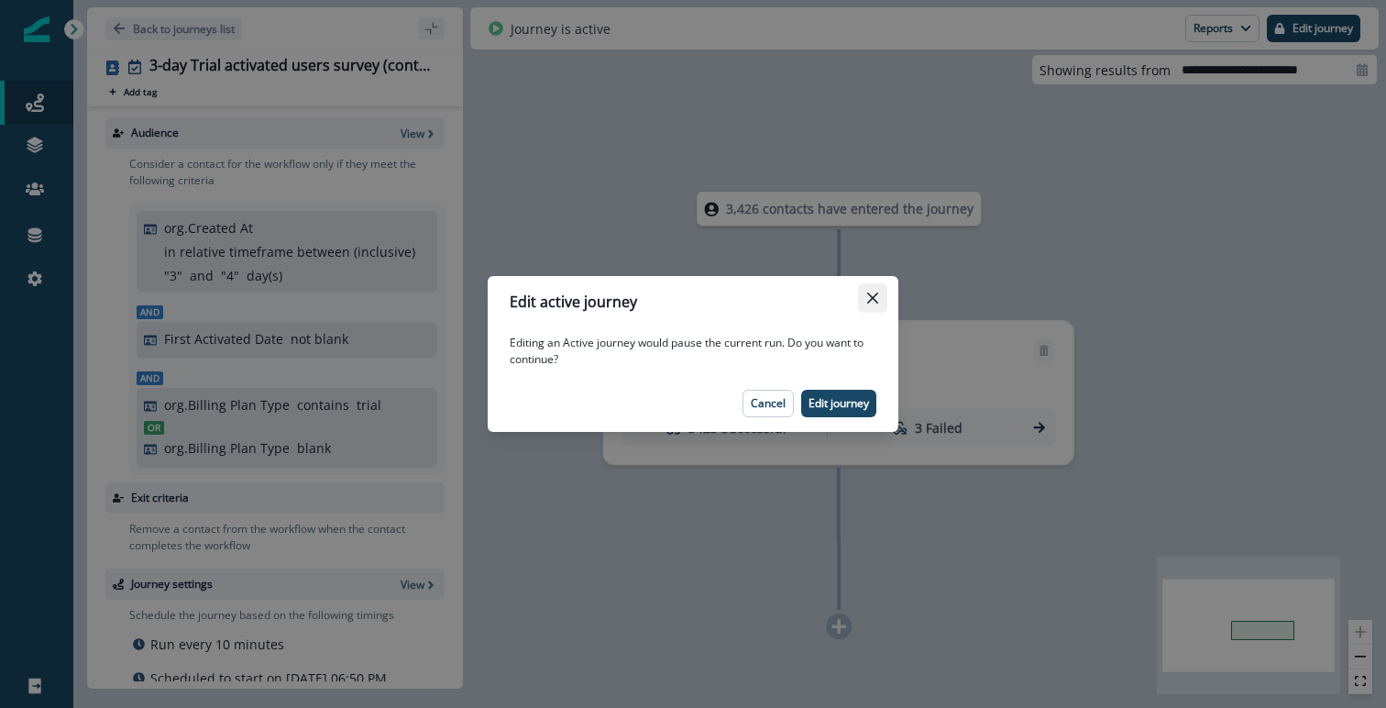
click at [877, 297] on icon "Close" at bounding box center [872, 297] width 11 height 11
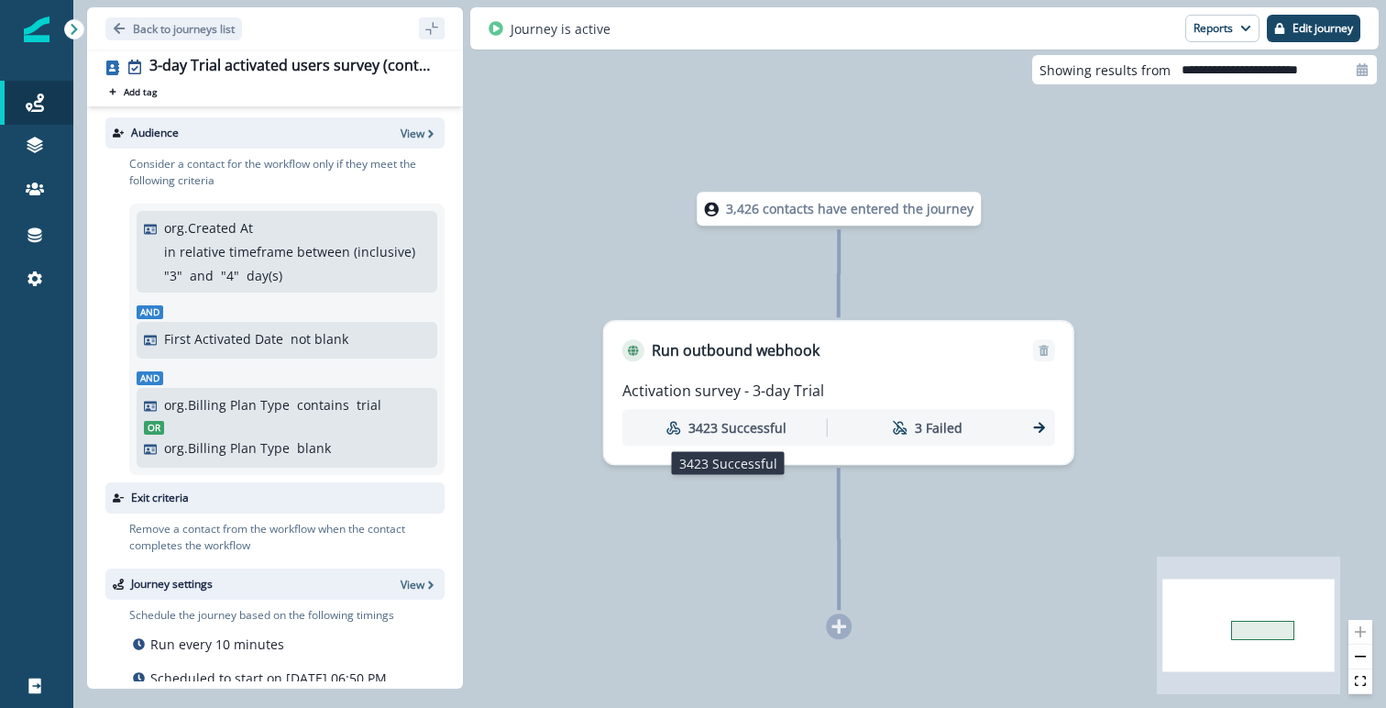
click at [787, 433] on div "3423 Successful" at bounding box center [726, 428] width 193 height 34
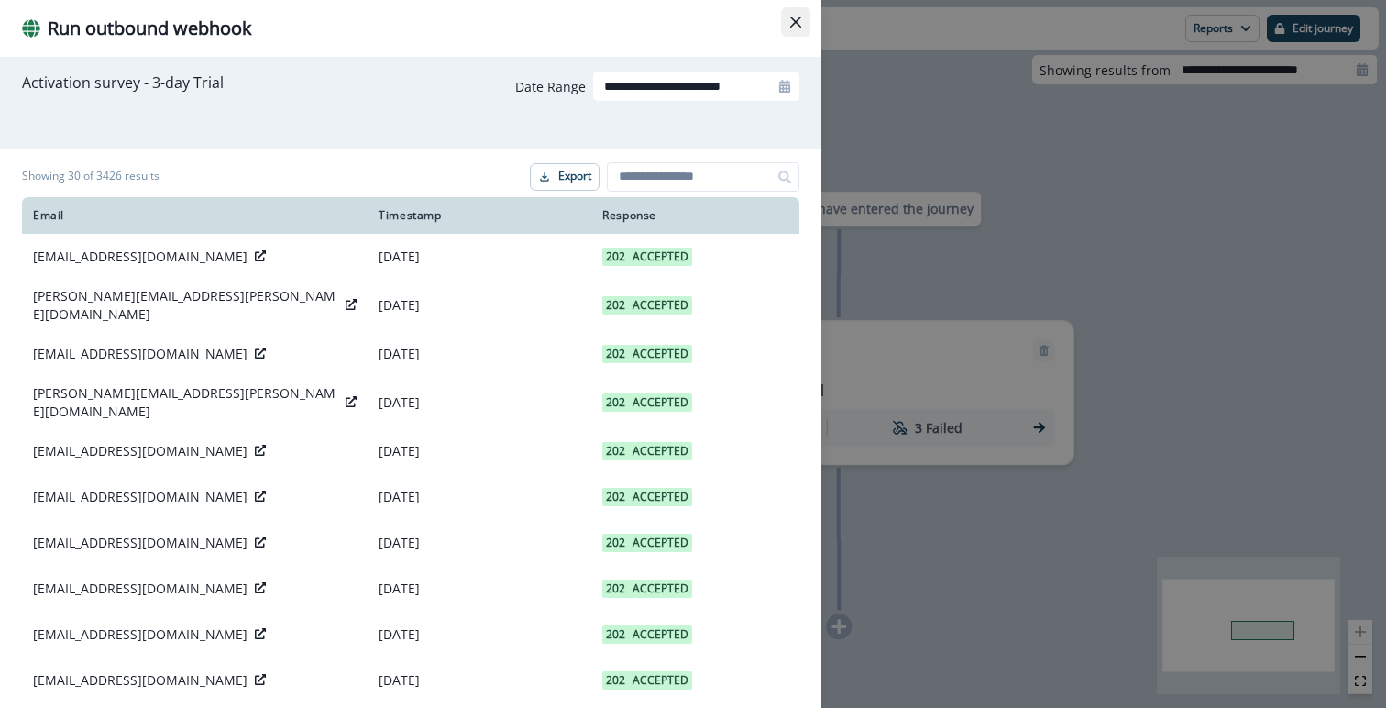
click at [805, 9] on button "Close" at bounding box center [795, 21] width 29 height 29
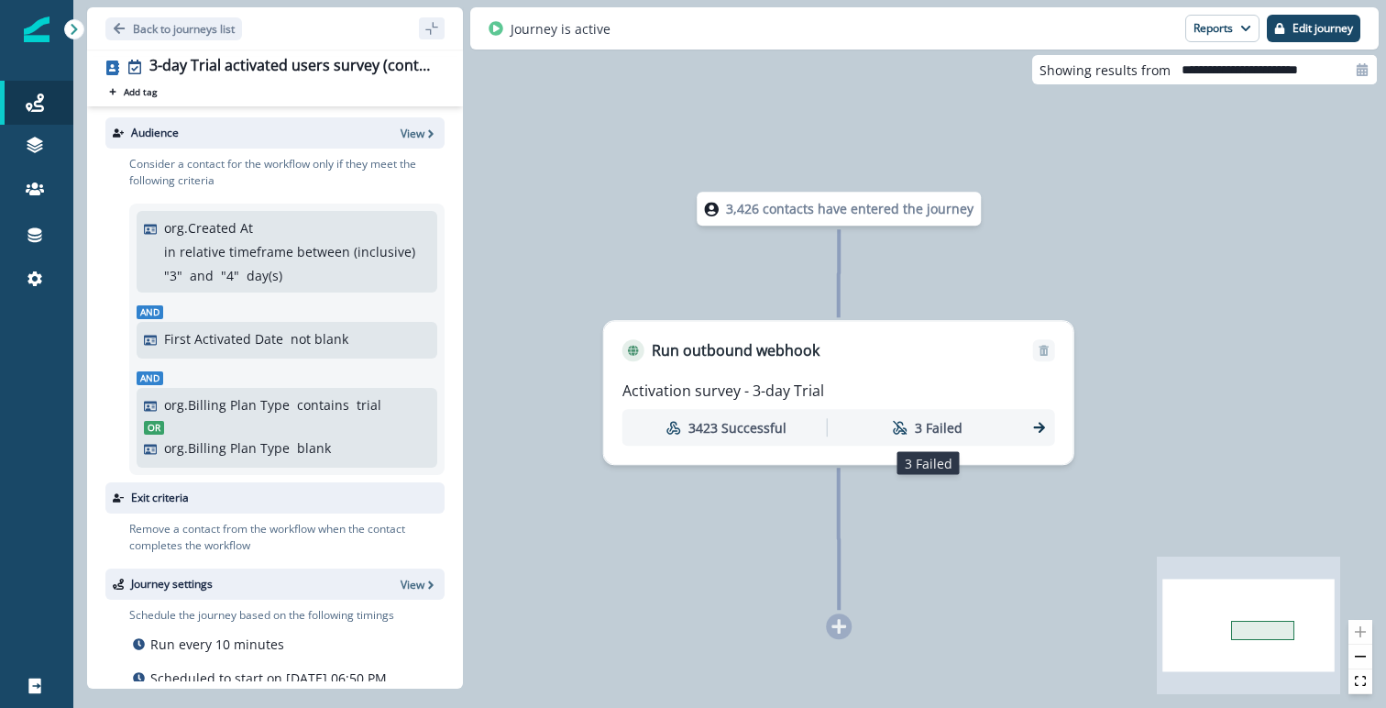
click at [988, 419] on div "3 Failed" at bounding box center [927, 428] width 193 height 34
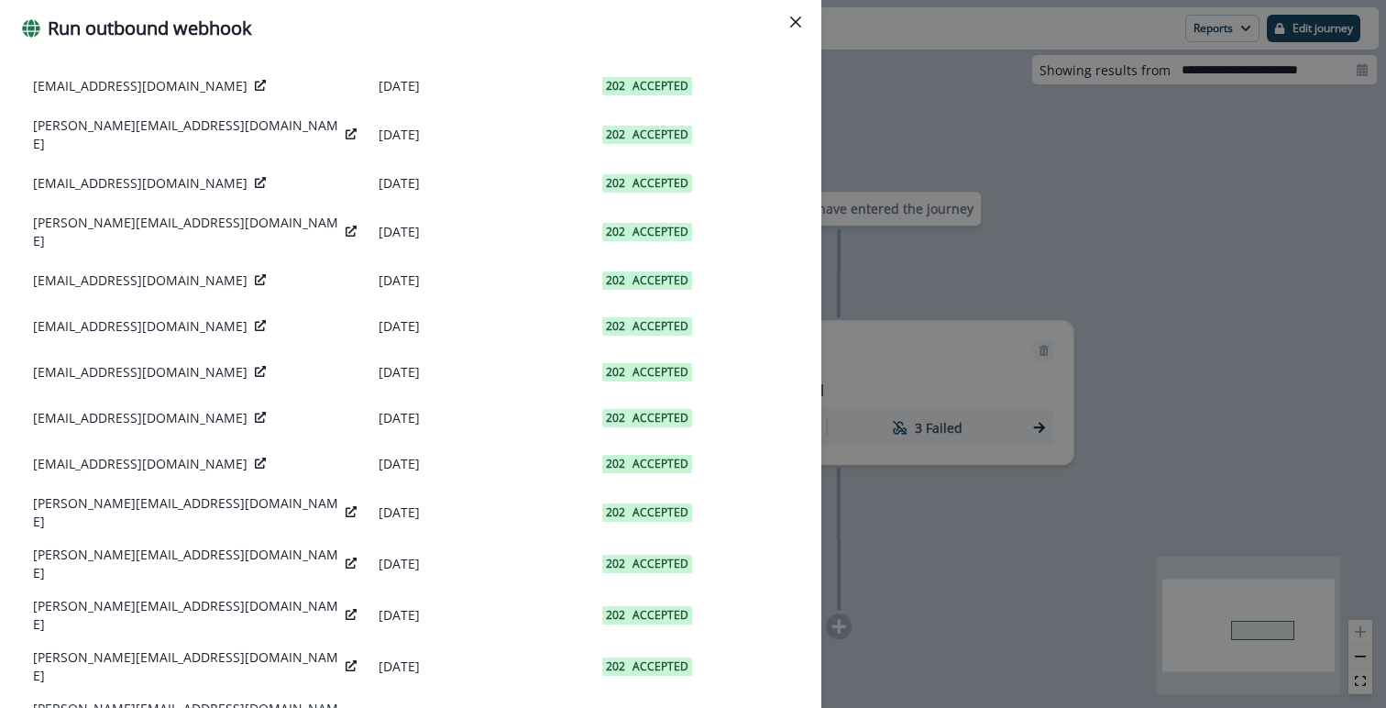
scroll to position [963, 0]
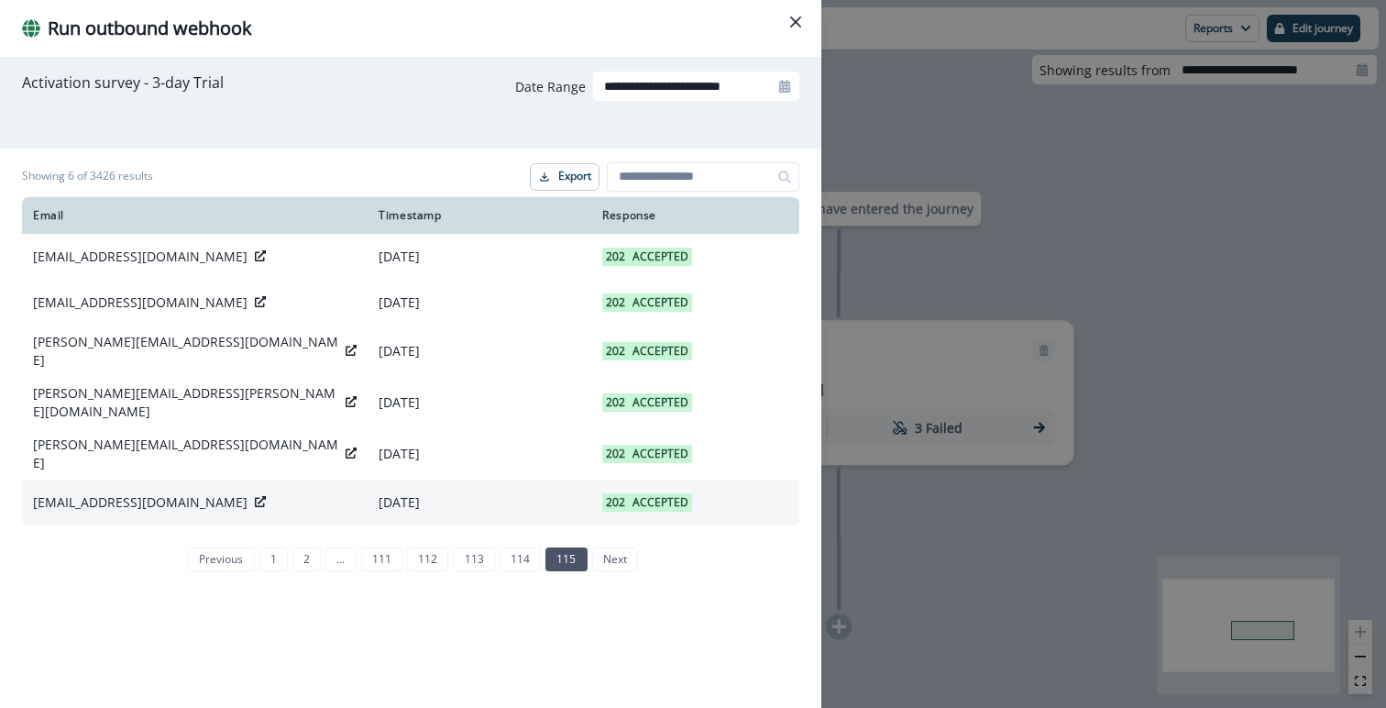
click at [648, 493] on p "Accepted" at bounding box center [661, 502] width 56 height 18
click at [590, 481] on td "[DATE]" at bounding box center [480, 502] width 224 height 46
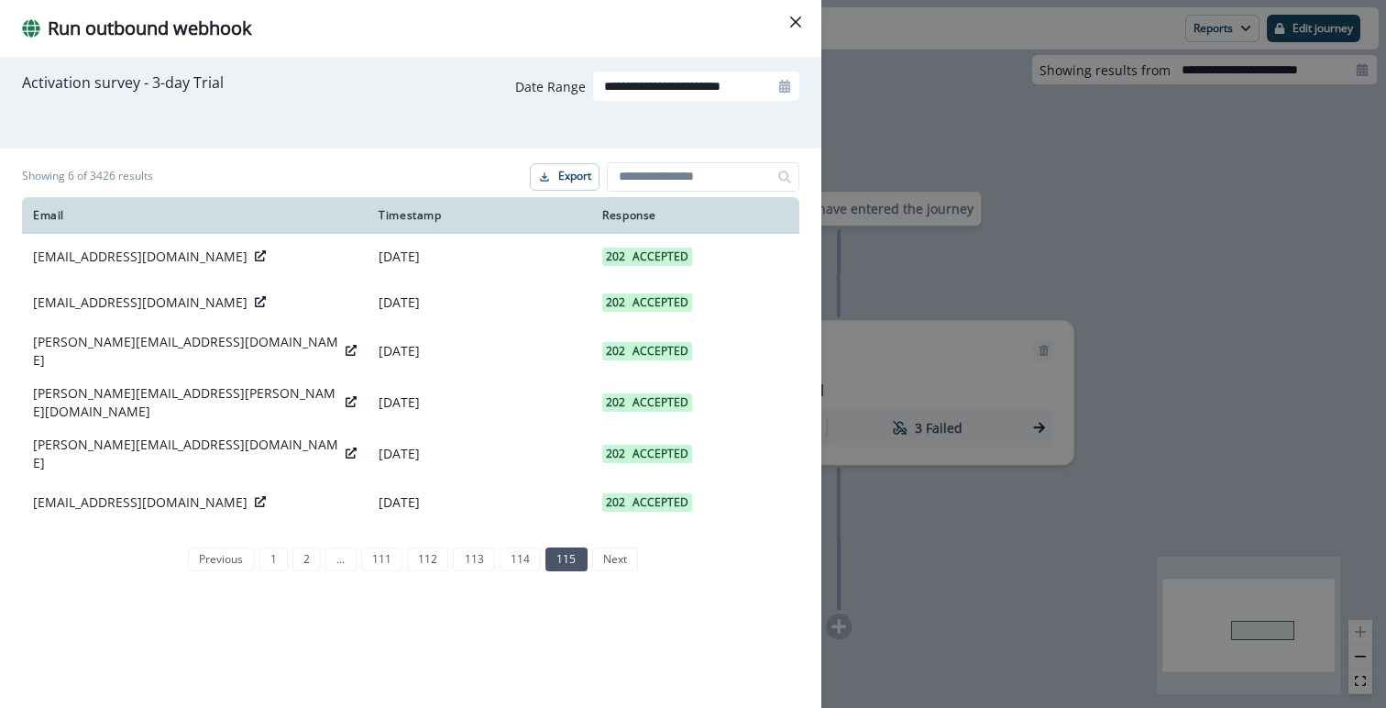
click at [767, 15] on div "Run outbound webhook" at bounding box center [410, 29] width 777 height 28
click at [794, 15] on button "Close" at bounding box center [795, 21] width 29 height 29
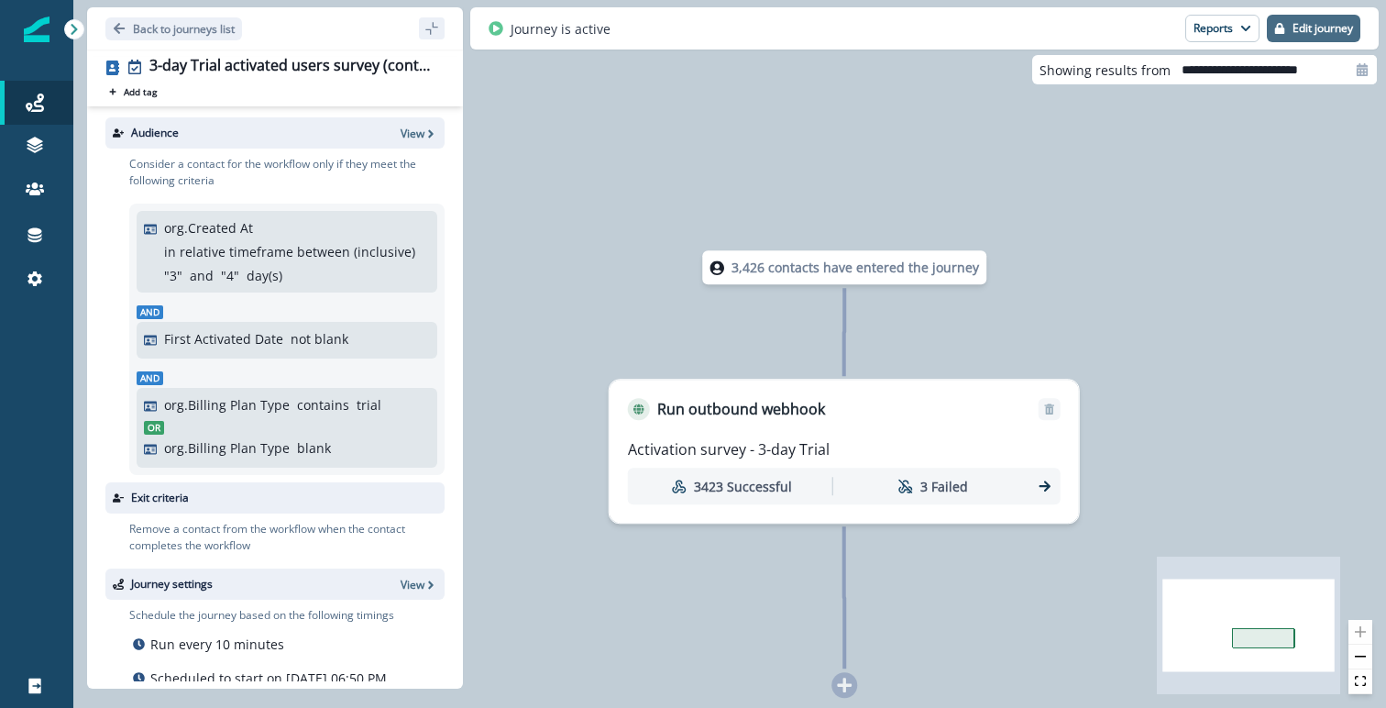
click at [1295, 27] on p "Edit journey" at bounding box center [1323, 28] width 61 height 13
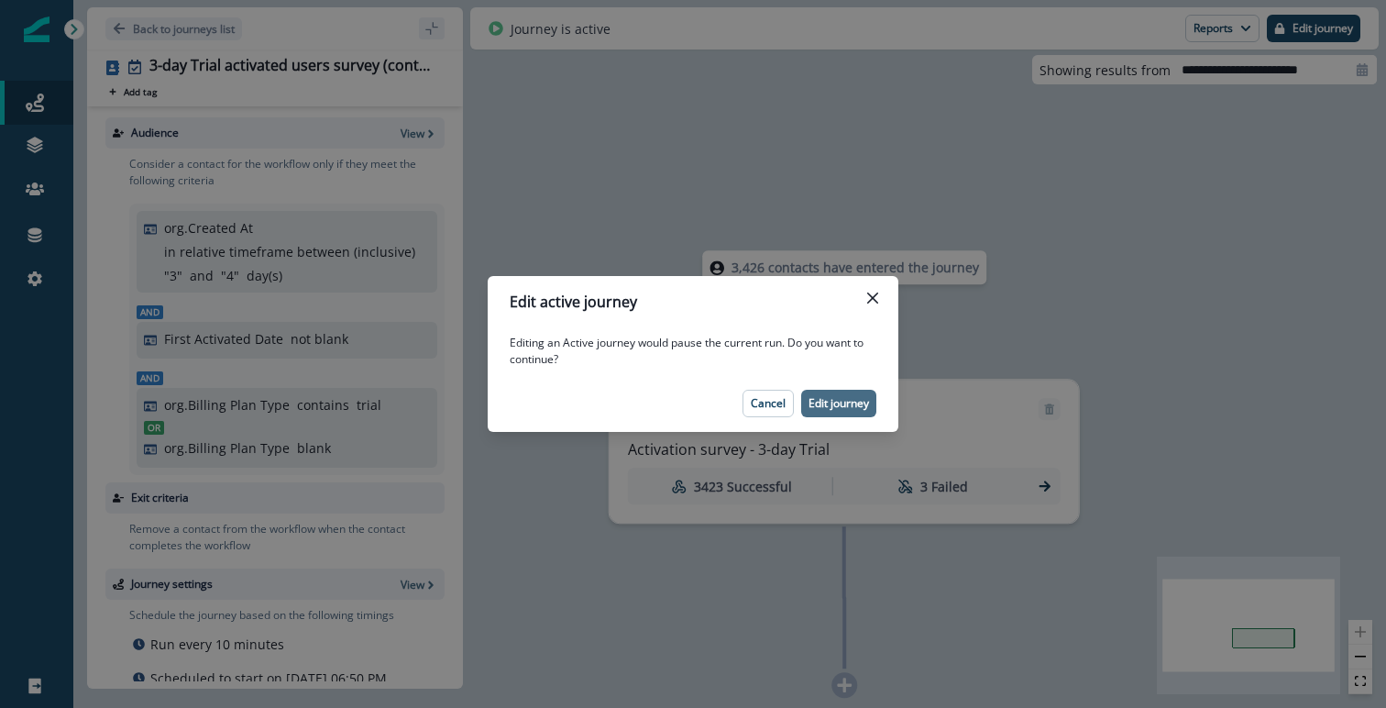
click at [848, 399] on p "Edit journey" at bounding box center [839, 403] width 61 height 13
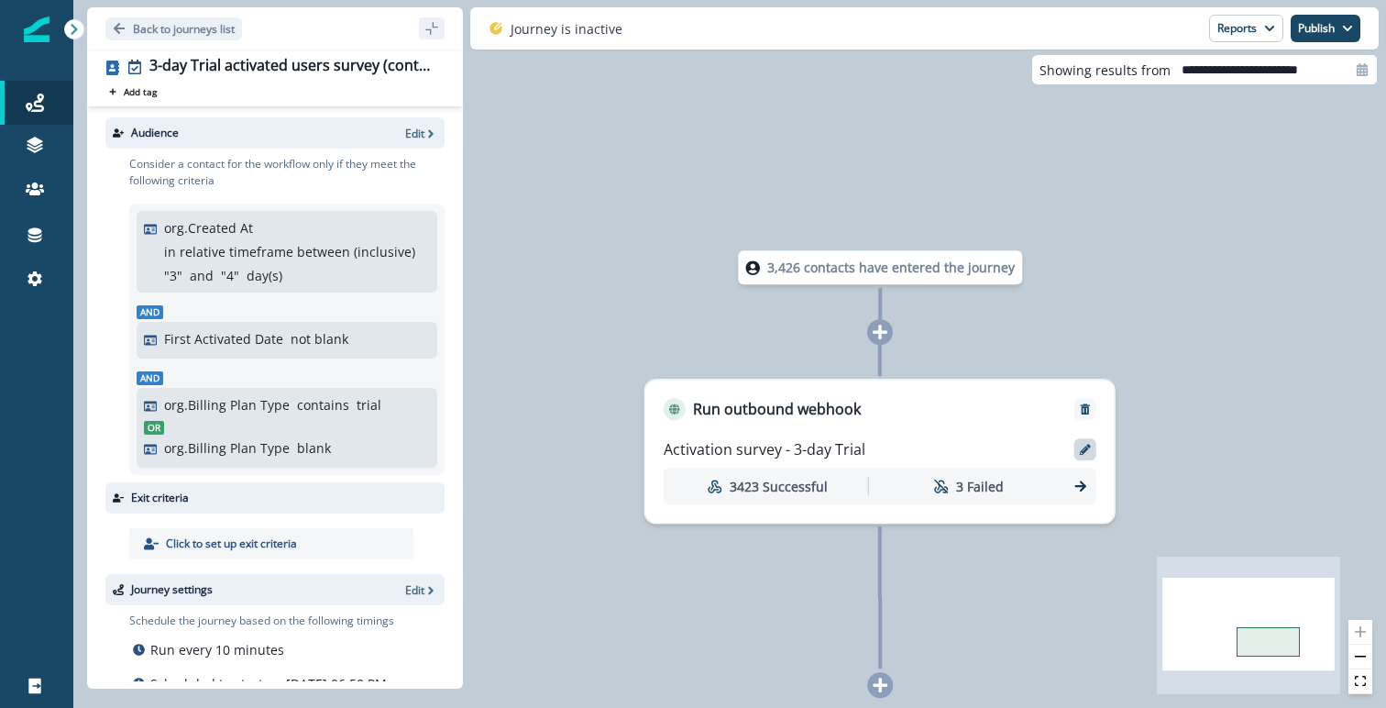
click at [1082, 447] on icon at bounding box center [1085, 449] width 11 height 11
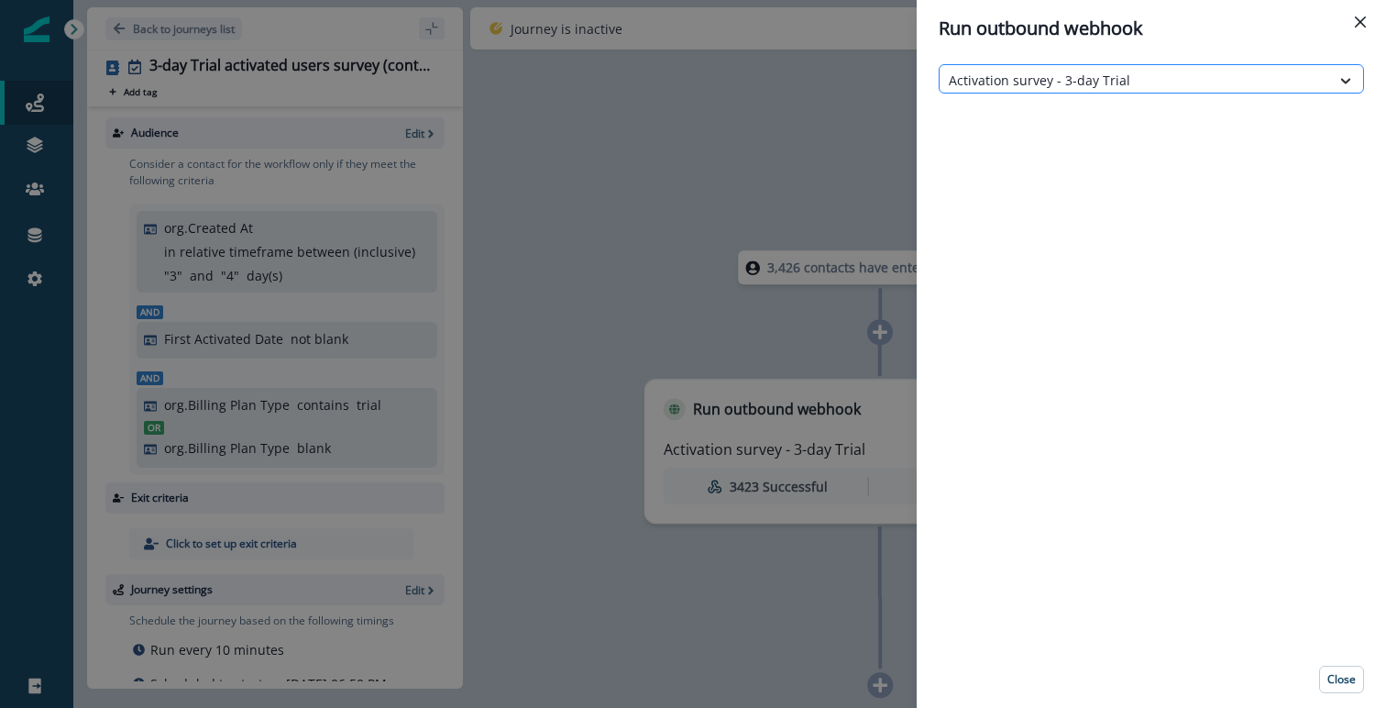
click at [1341, 76] on icon at bounding box center [1346, 81] width 17 height 18
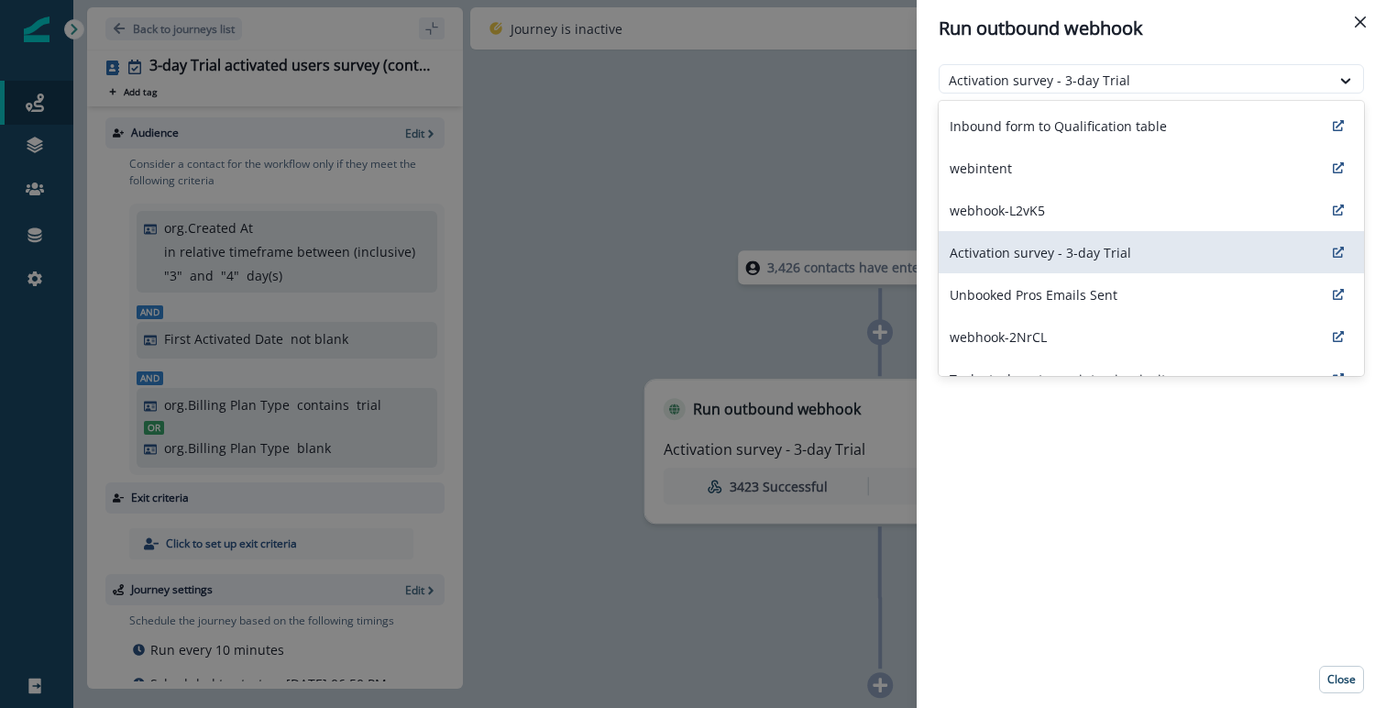
click at [1262, 39] on div "Run outbound webhook" at bounding box center [1151, 29] width 425 height 28
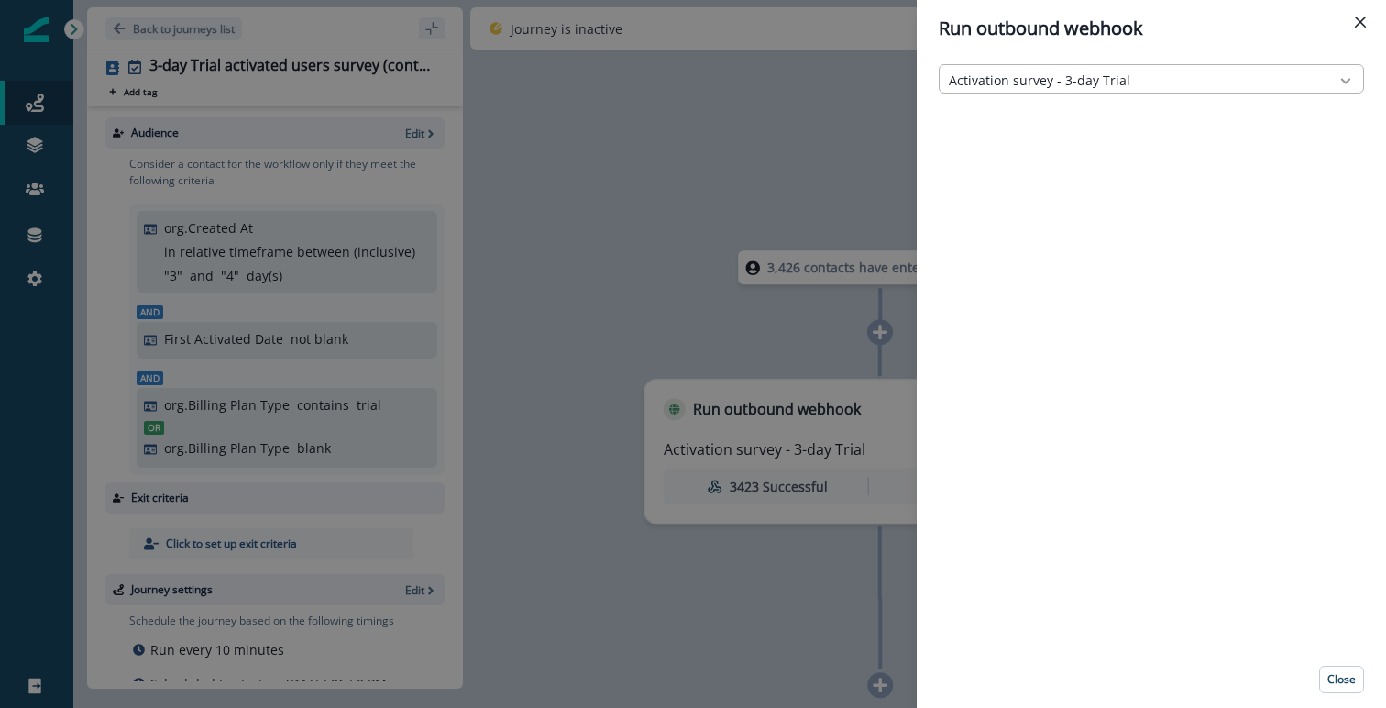
click at [1336, 80] on div at bounding box center [1345, 81] width 31 height 18
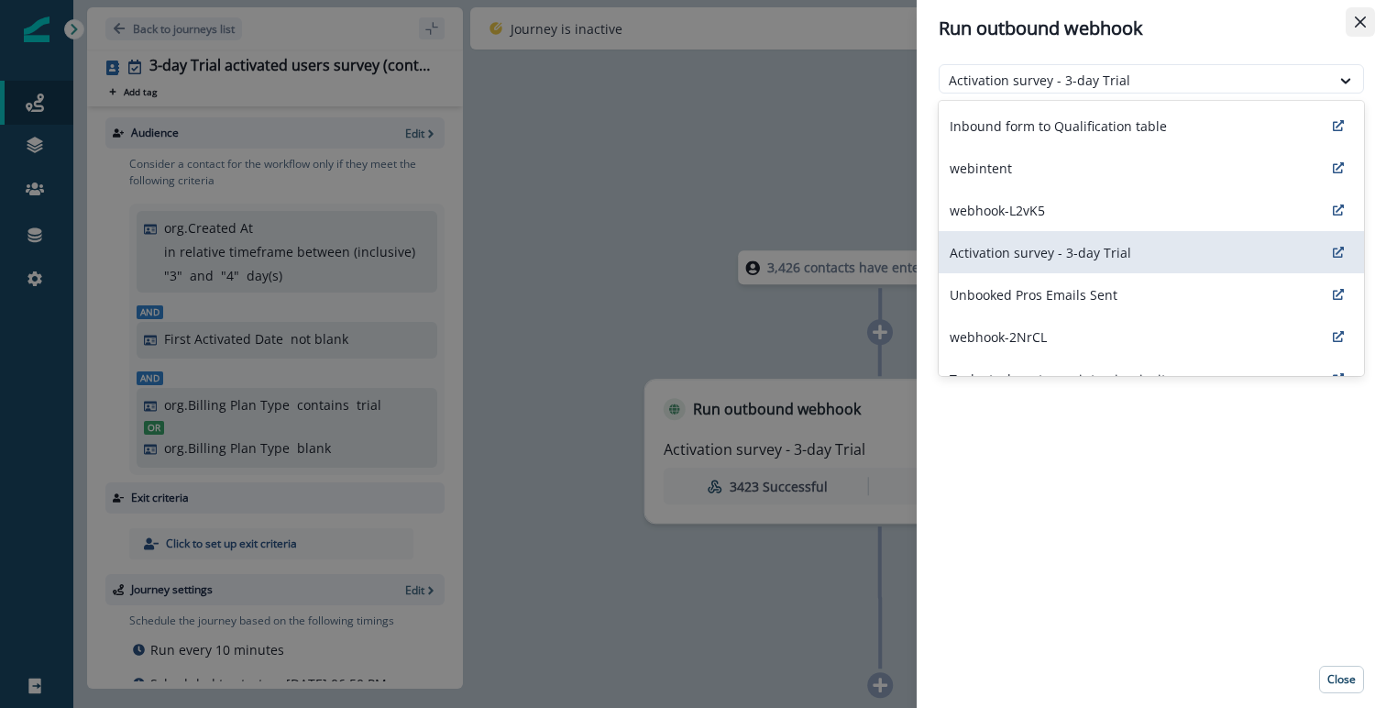
click at [1361, 22] on icon "Close" at bounding box center [1360, 22] width 11 height 11
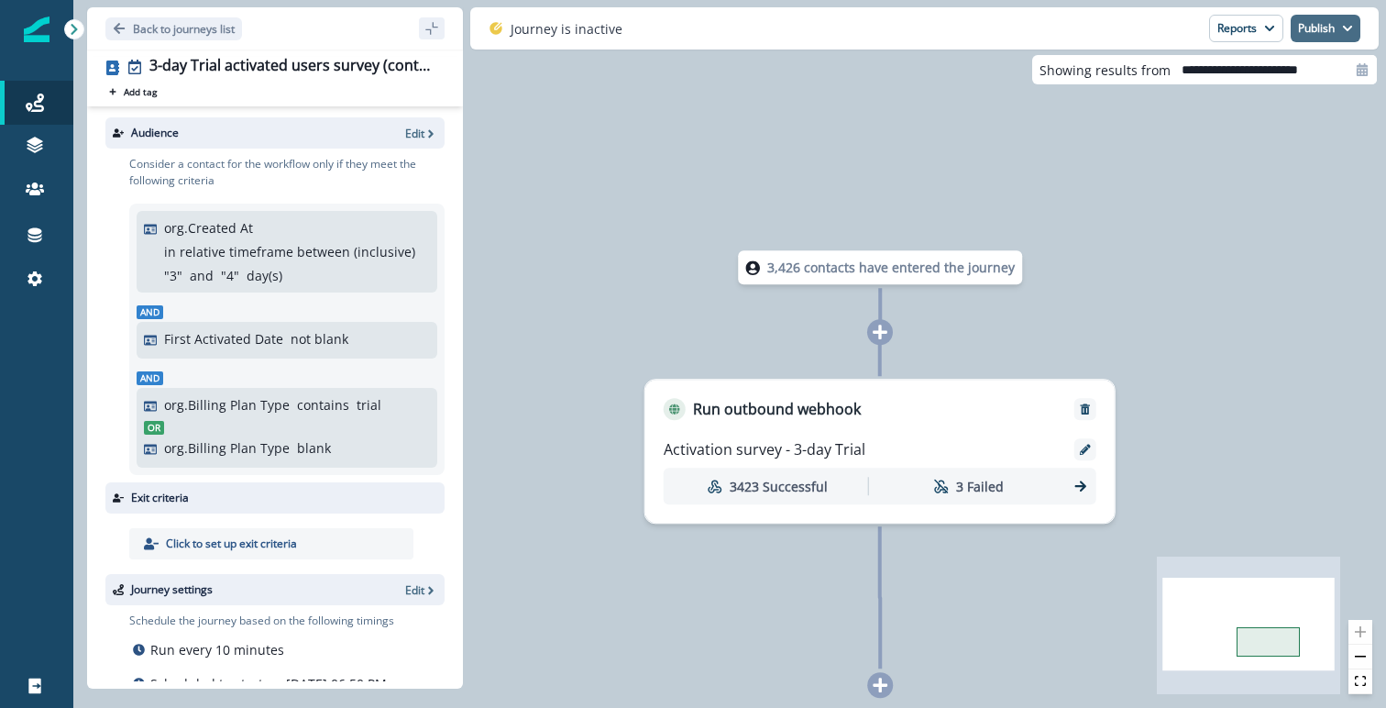
click at [1324, 28] on button "Publish" at bounding box center [1326, 29] width 70 height 28
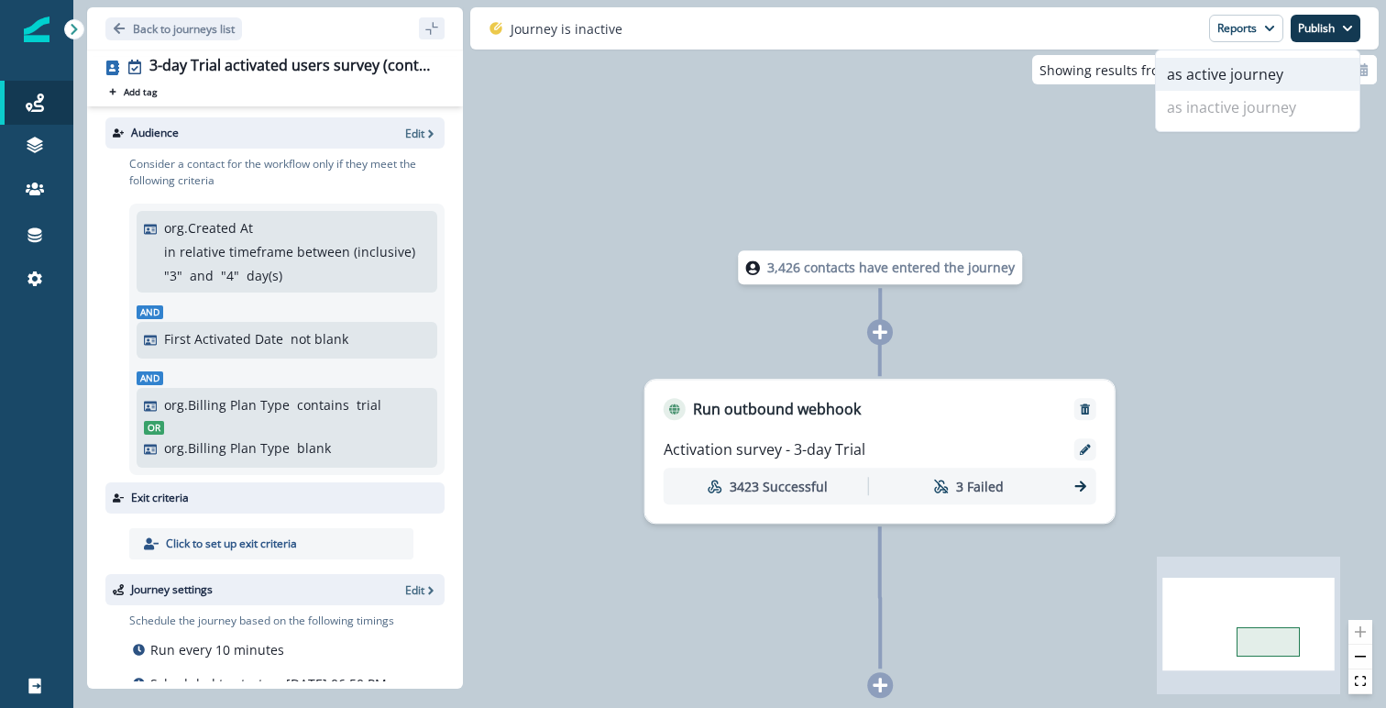
click at [1277, 71] on button "as active journey" at bounding box center [1258, 74] width 204 height 33
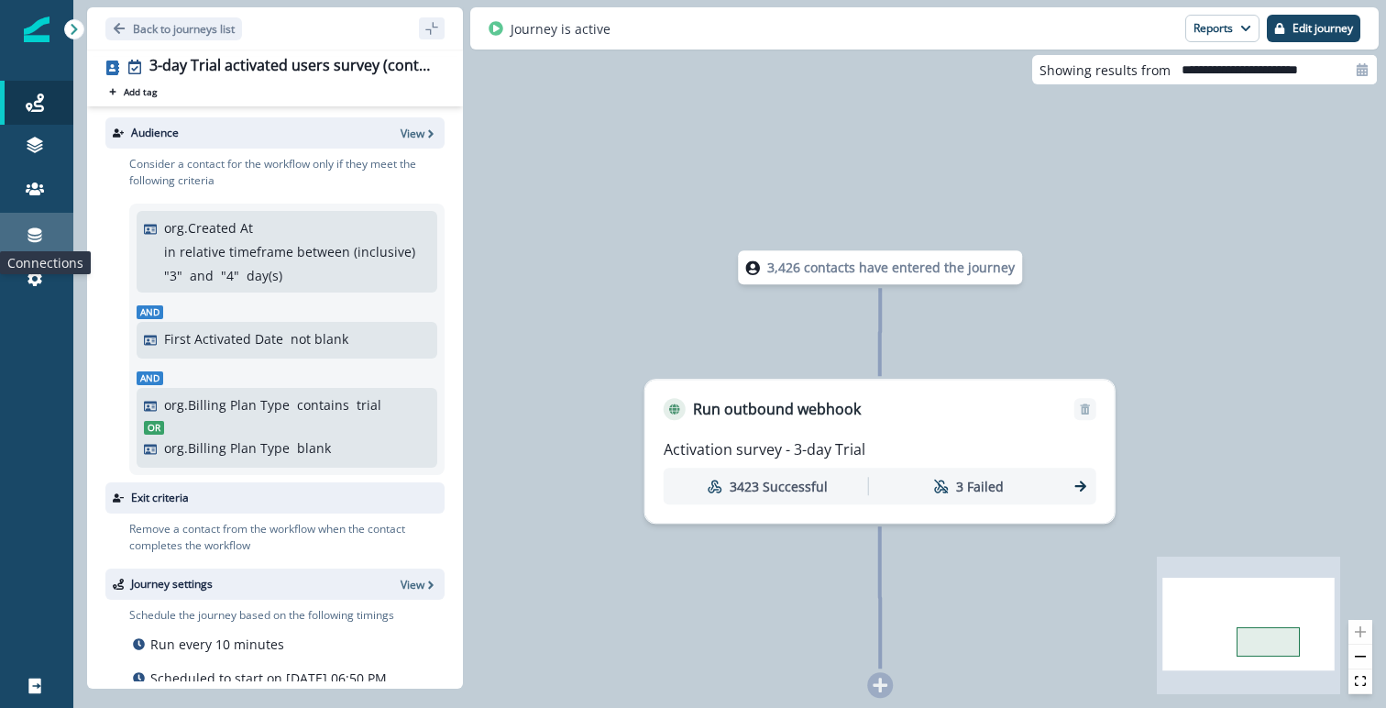
click at [34, 234] on icon at bounding box center [35, 235] width 14 height 15
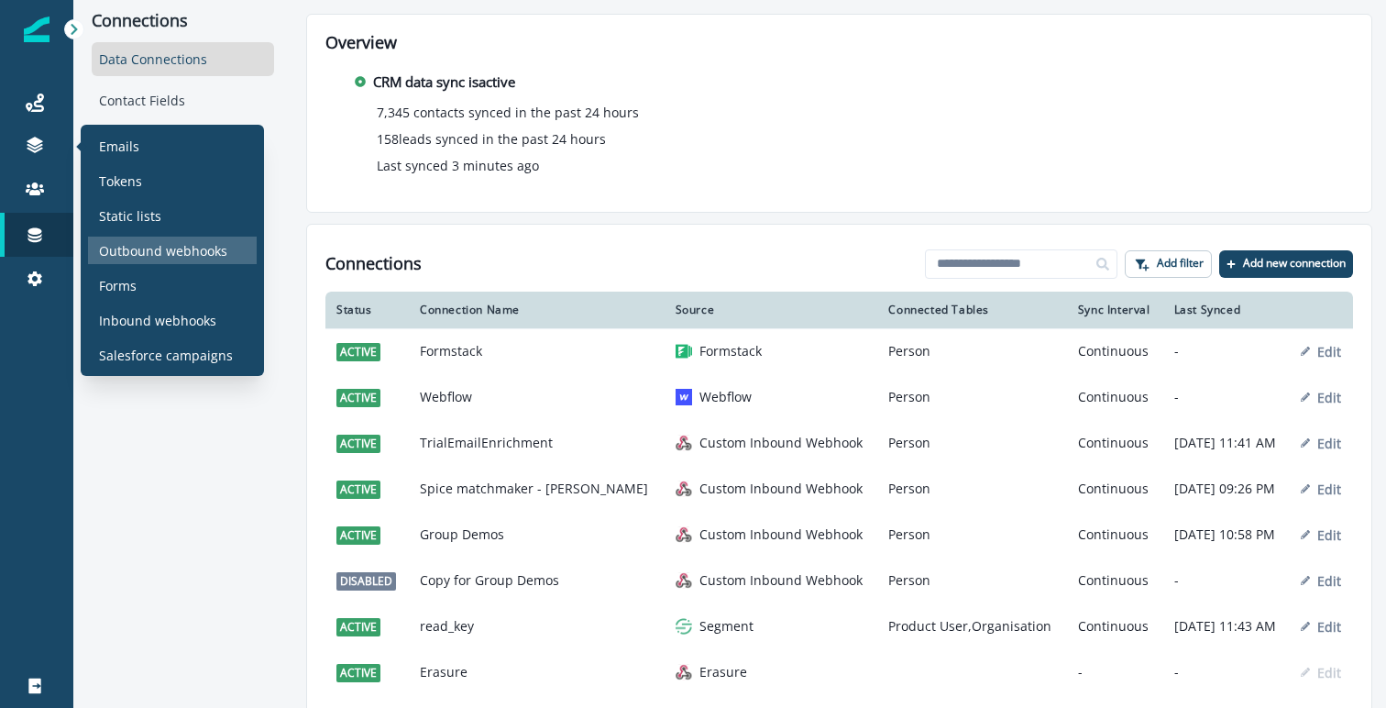
click at [178, 253] on p "Outbound webhooks" at bounding box center [163, 250] width 128 height 19
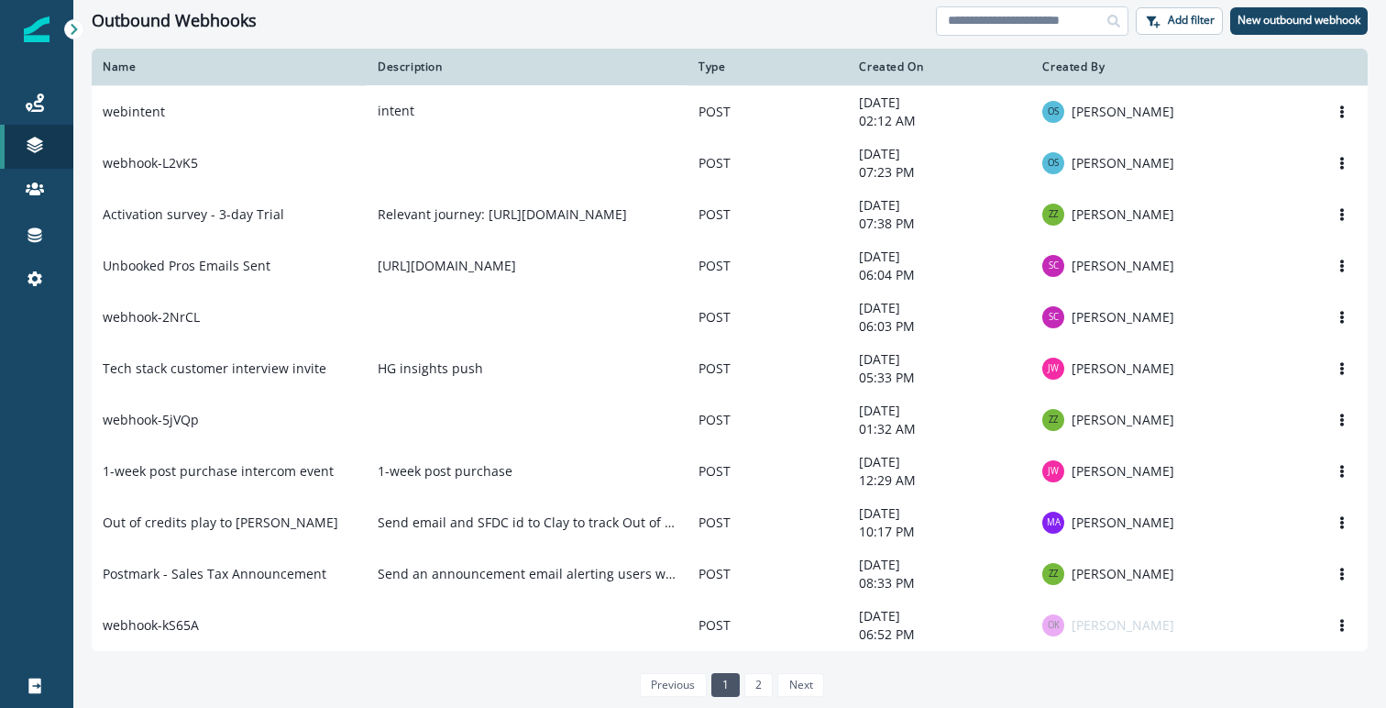
click at [1025, 25] on input at bounding box center [1032, 20] width 193 height 29
type input "**********"
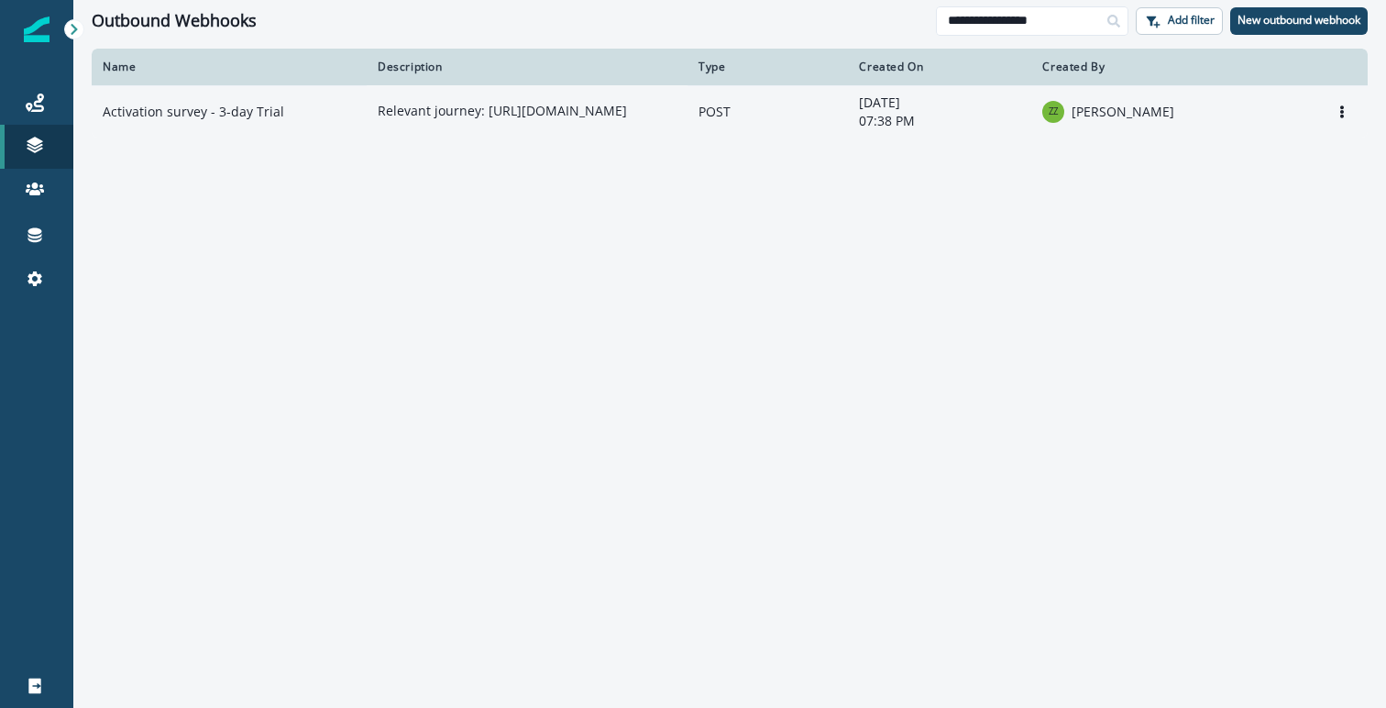
click at [314, 111] on td "Activation survey - 3-day Trial" at bounding box center [229, 111] width 275 height 52
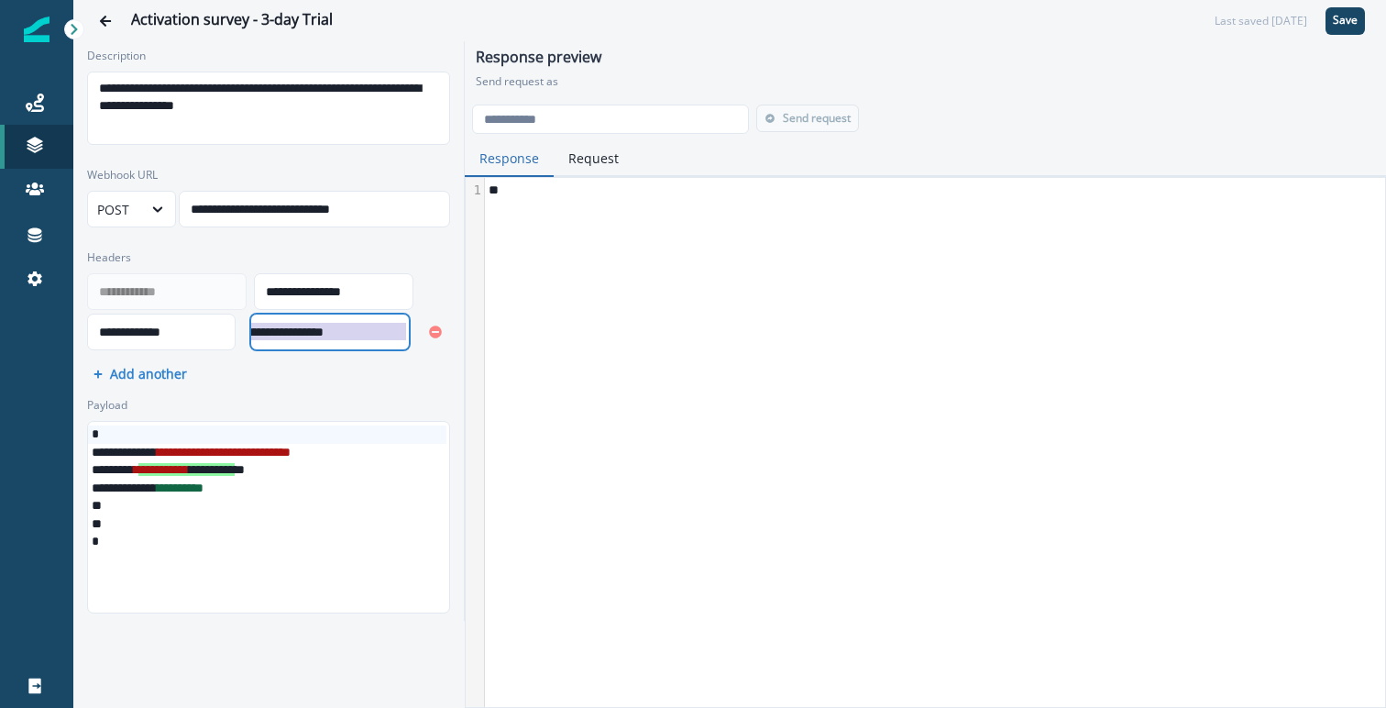
scroll to position [0, 370]
drag, startPoint x: 262, startPoint y: 327, endPoint x: 416, endPoint y: 347, distance: 155.3
click at [416, 347] on div "**********" at bounding box center [268, 332] width 363 height 37
click at [105, 21] on icon "Go back" at bounding box center [105, 21] width 11 height 11
